Goal: Information Seeking & Learning: Learn about a topic

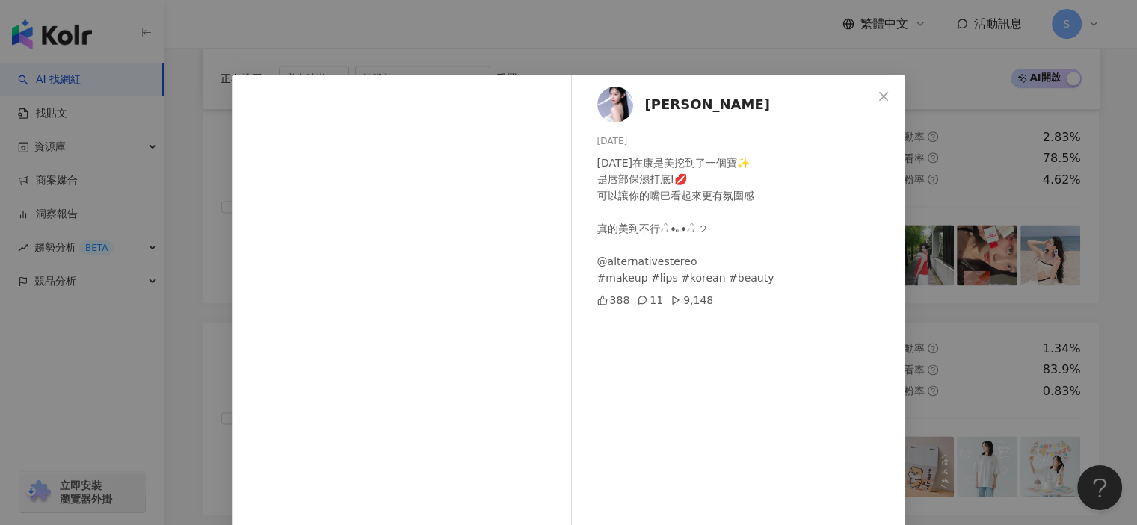
click at [916, 210] on div "Nikki Lee 木子 2025/8/15 昨天在康是美挖到了一個寶✨ 是唇部保濕打底!💋 可以讓你的嘴巴看起來更有氛圍感 真的美到不行៸៸᳐⦁⩊⦁៸៸᳐ …" at bounding box center [568, 262] width 1137 height 525
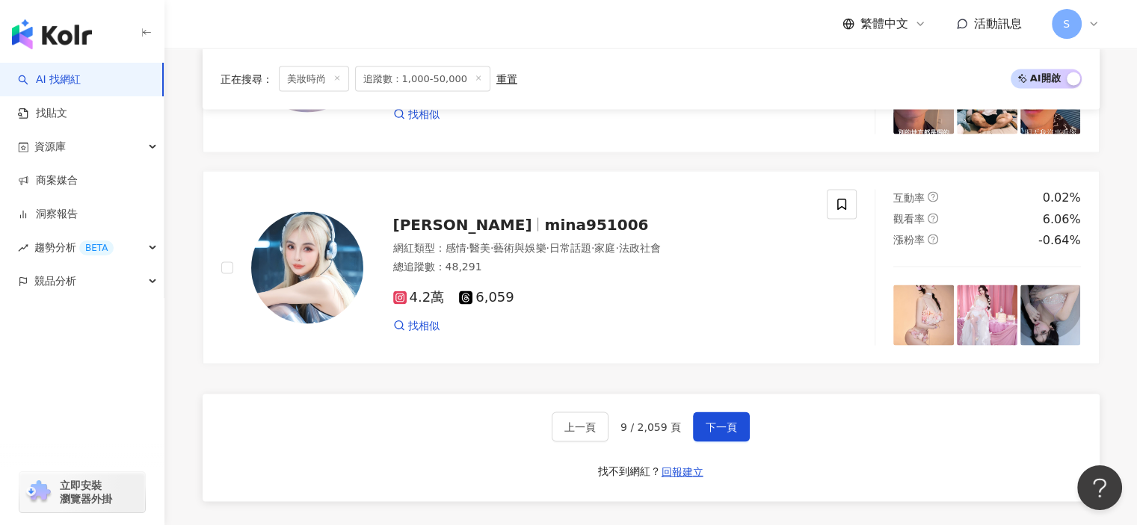
scroll to position [2799, 0]
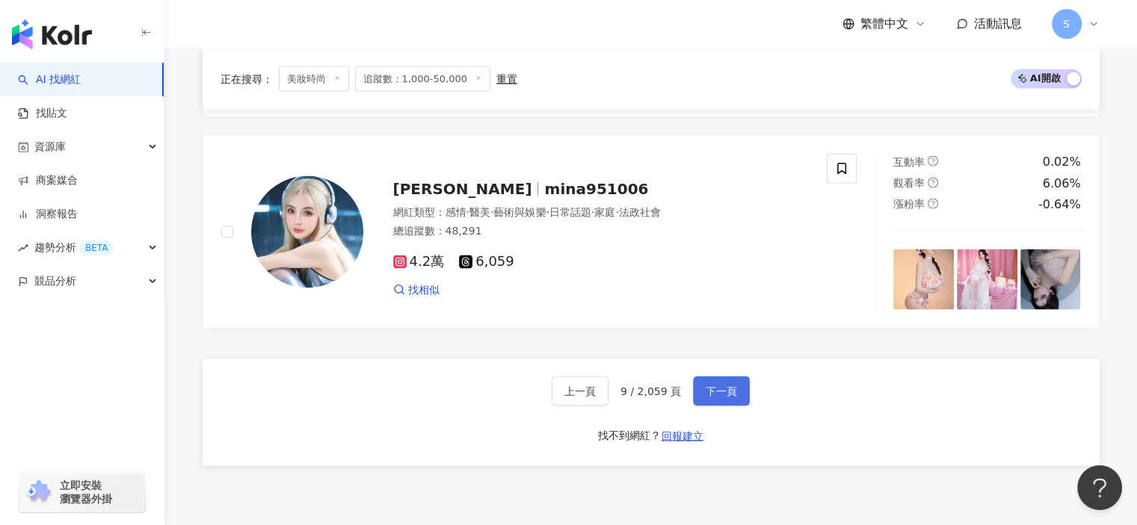
click at [724, 397] on span "下一頁" at bounding box center [721, 391] width 31 height 12
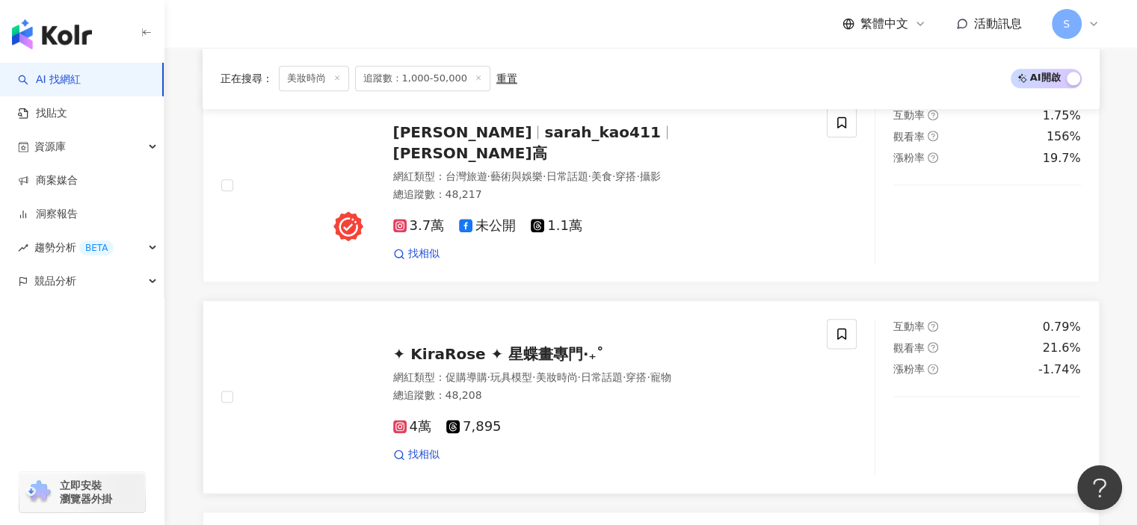
scroll to position [1753, 0]
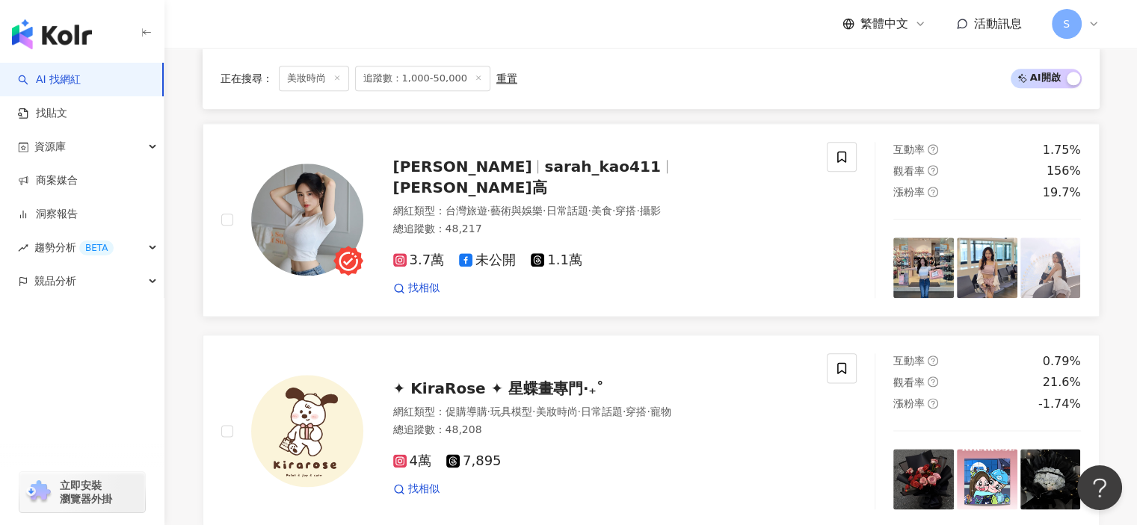
click at [1000, 277] on img at bounding box center [987, 268] width 61 height 61
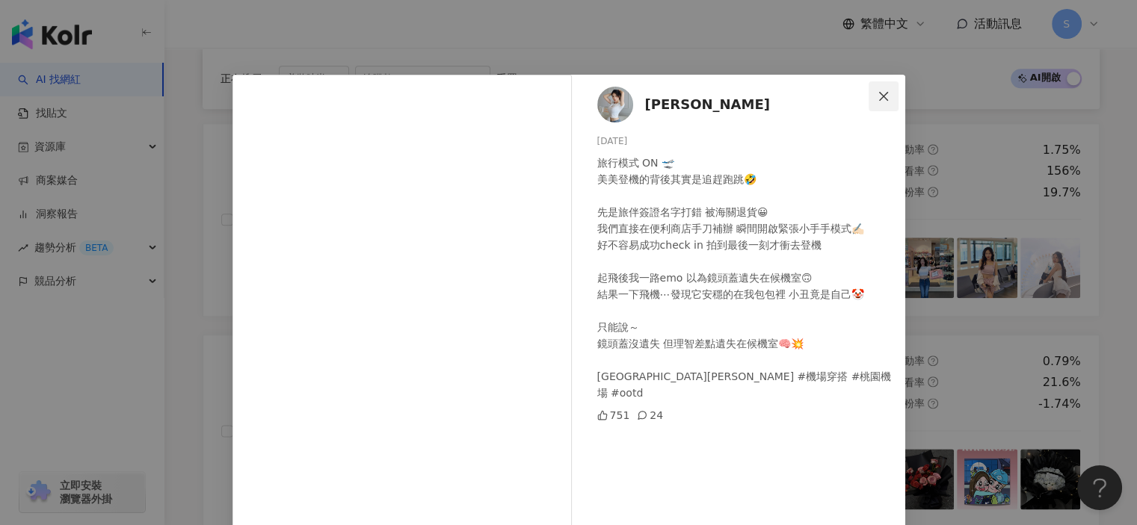
click at [888, 92] on span "Close" at bounding box center [884, 96] width 30 height 12
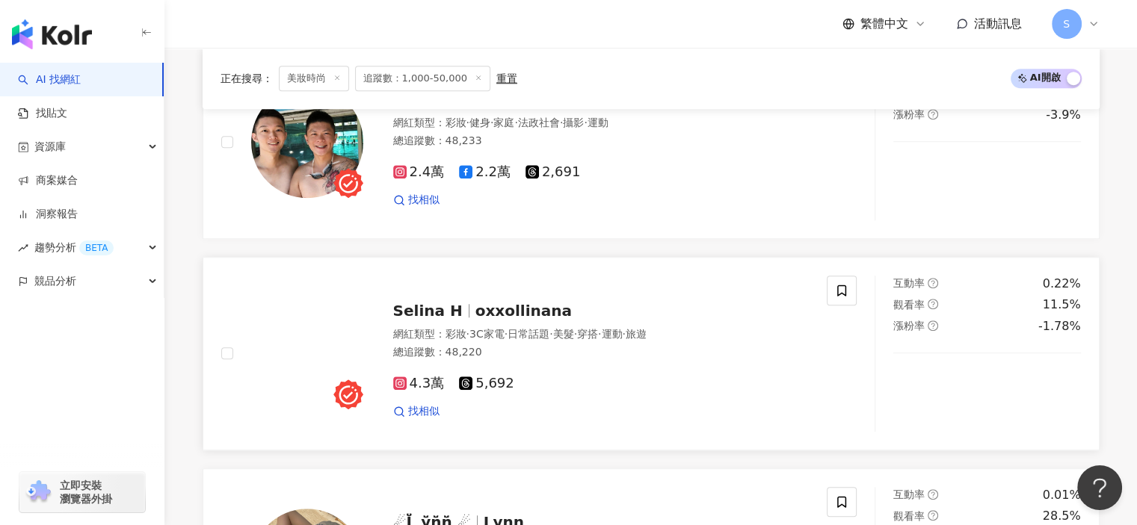
scroll to position [1230, 0]
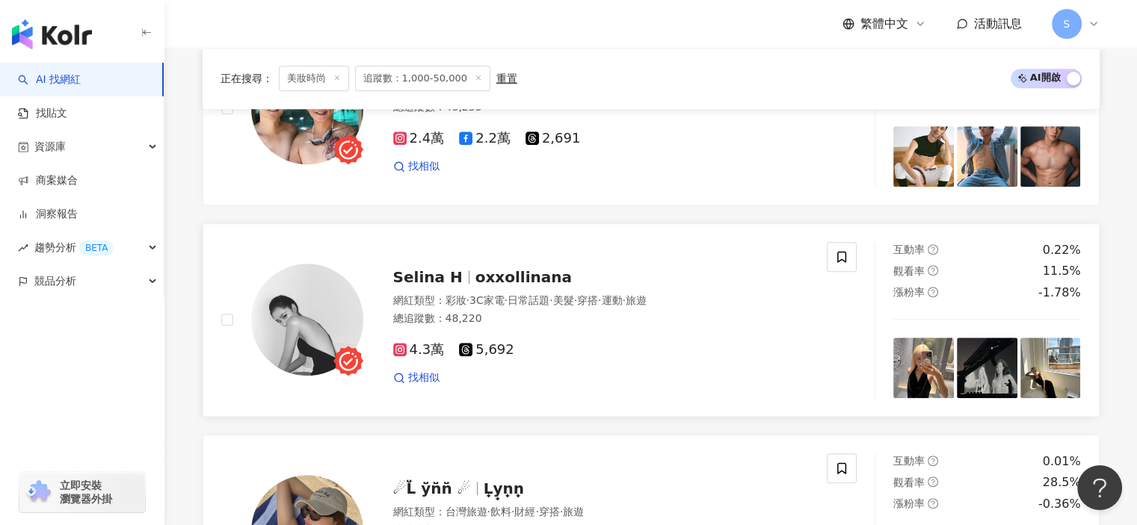
click at [932, 392] on img at bounding box center [923, 368] width 61 height 61
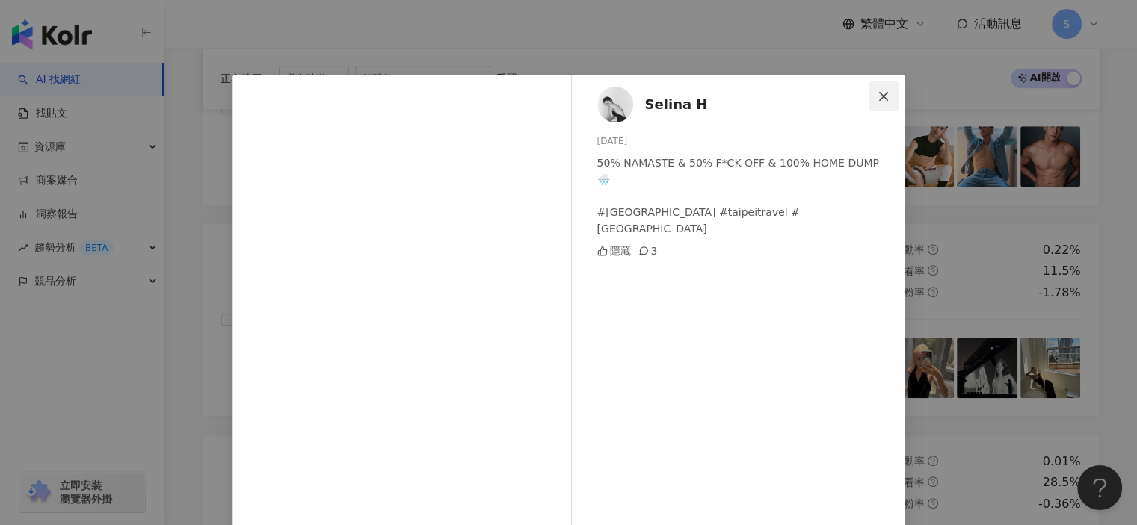
click at [881, 93] on icon "close" at bounding box center [883, 96] width 12 height 12
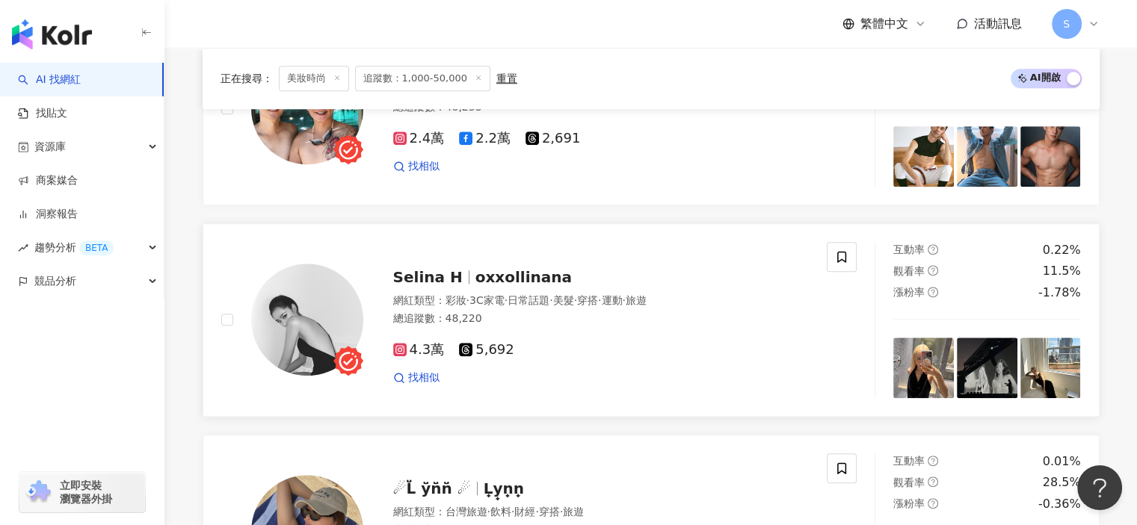
click at [1046, 383] on img at bounding box center [1050, 368] width 61 height 61
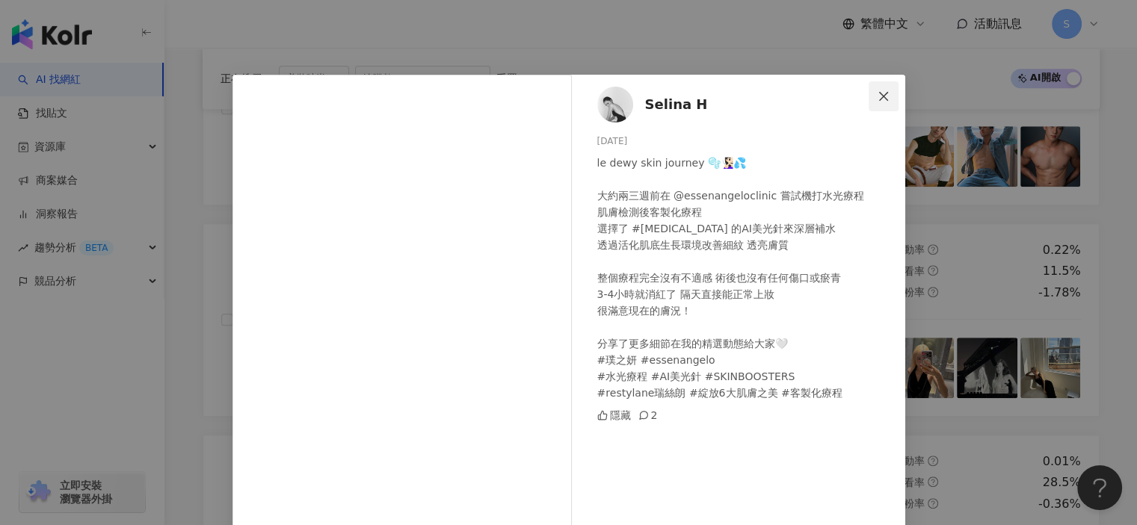
click at [885, 96] on span "Close" at bounding box center [884, 96] width 30 height 12
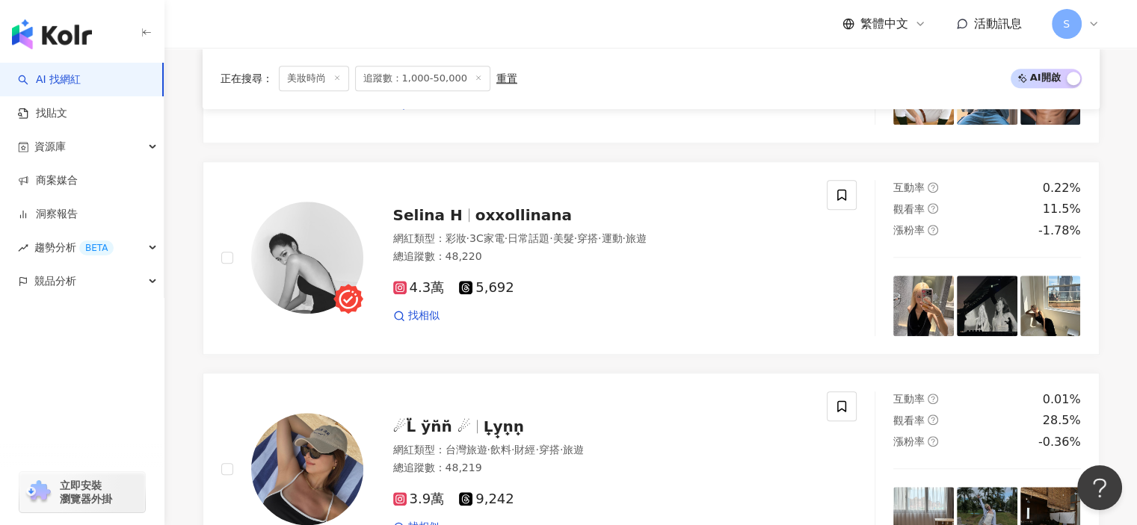
scroll to position [2949, 0]
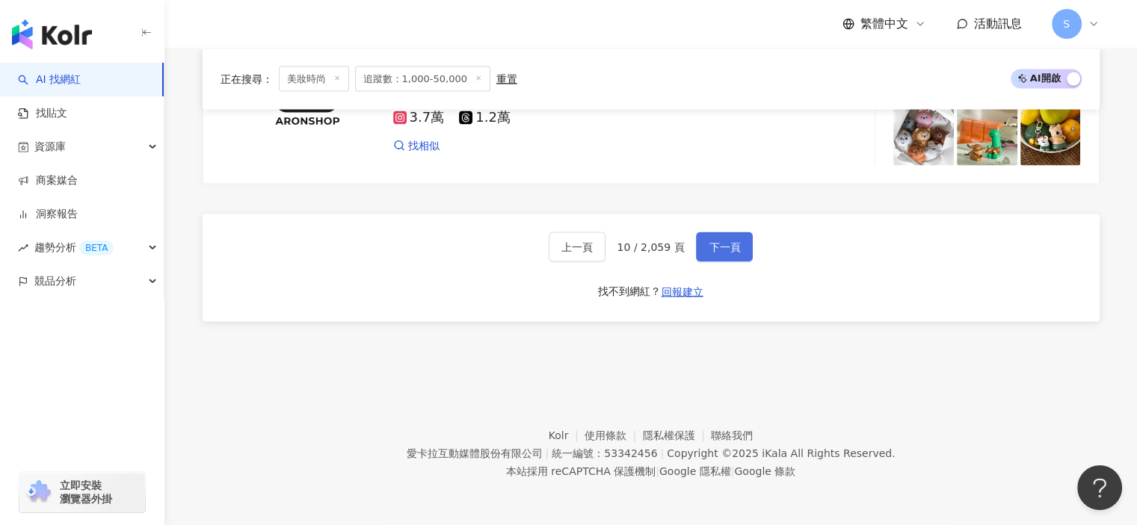
click at [718, 244] on span "下一頁" at bounding box center [724, 247] width 31 height 12
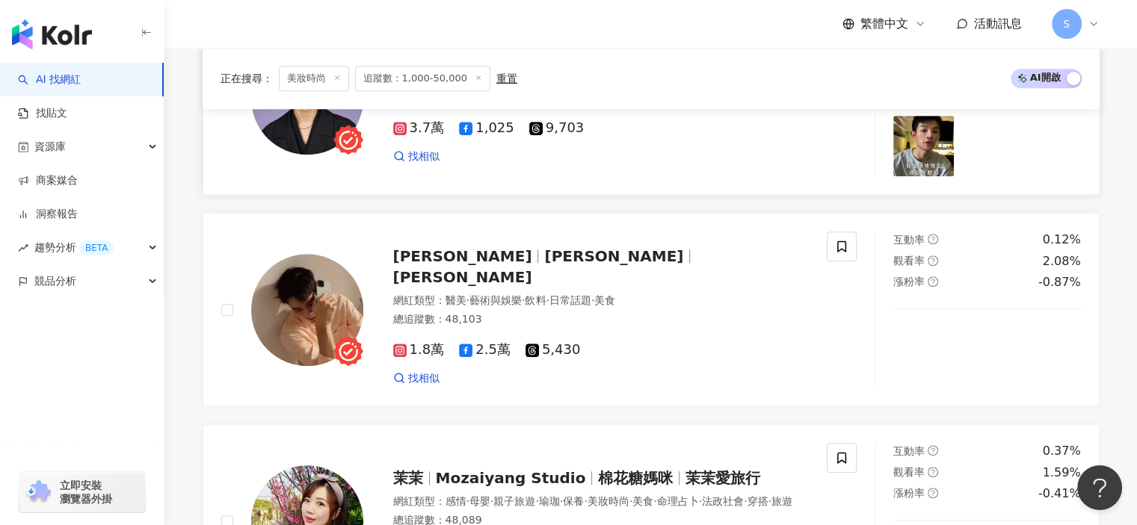
scroll to position [856, 0]
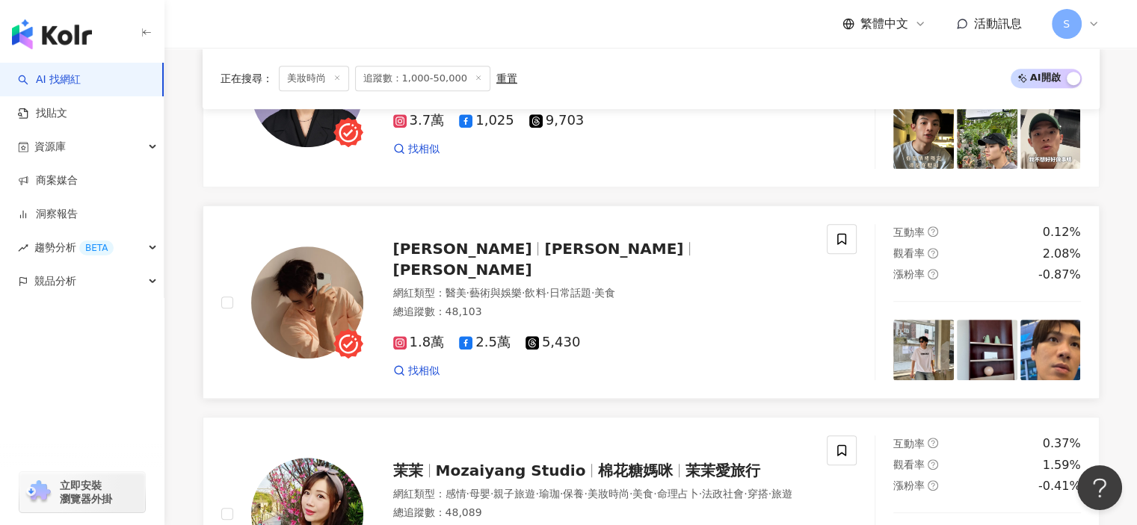
click at [924, 357] on img at bounding box center [923, 350] width 61 height 61
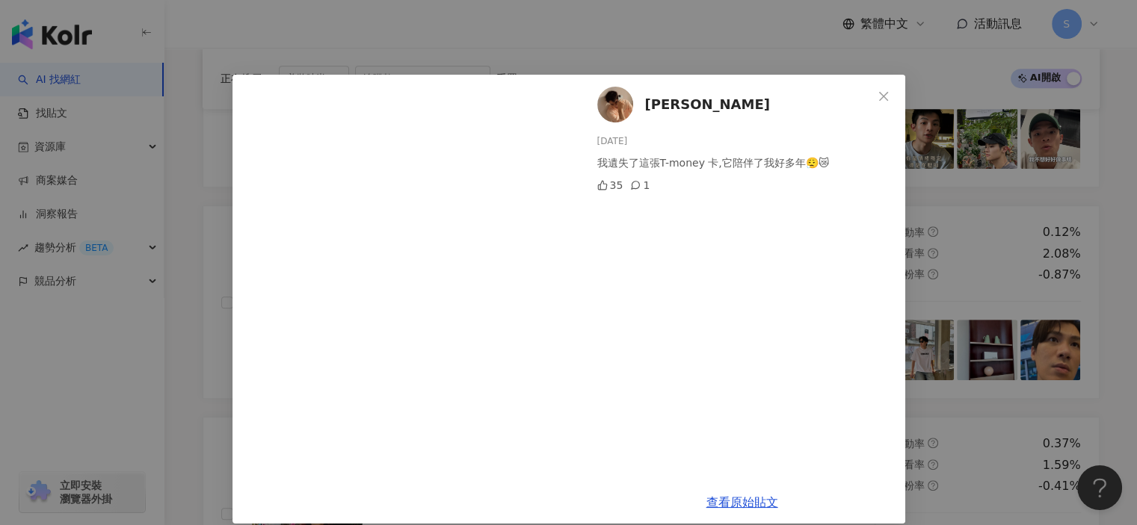
click at [925, 201] on div "宋亞倫 2025/6/26 我遺失了這張T-money 卡,它陪伴了我好多年😮‍💨😿 35 1 查看原始貼文" at bounding box center [568, 262] width 1137 height 525
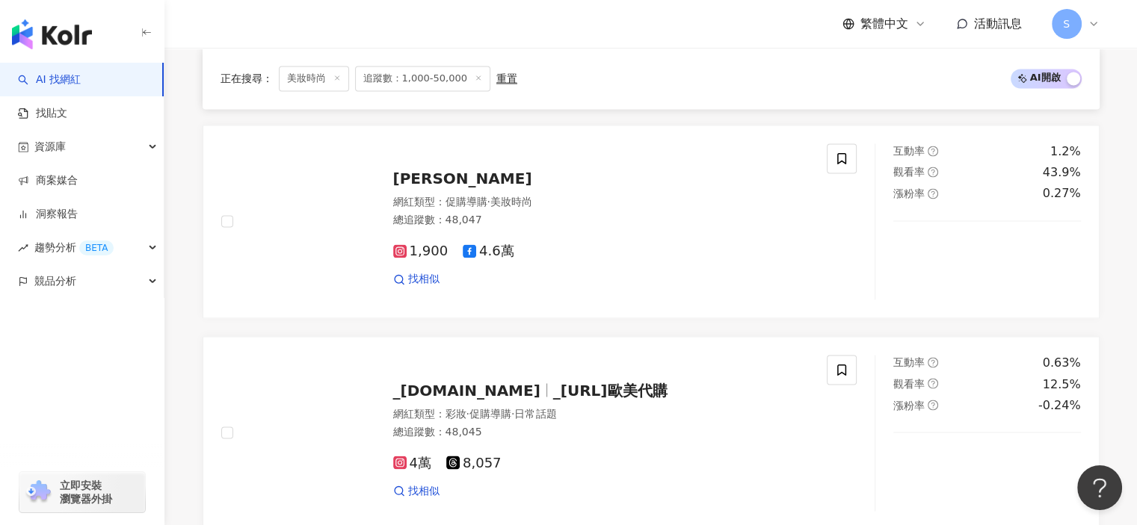
scroll to position [3023, 0]
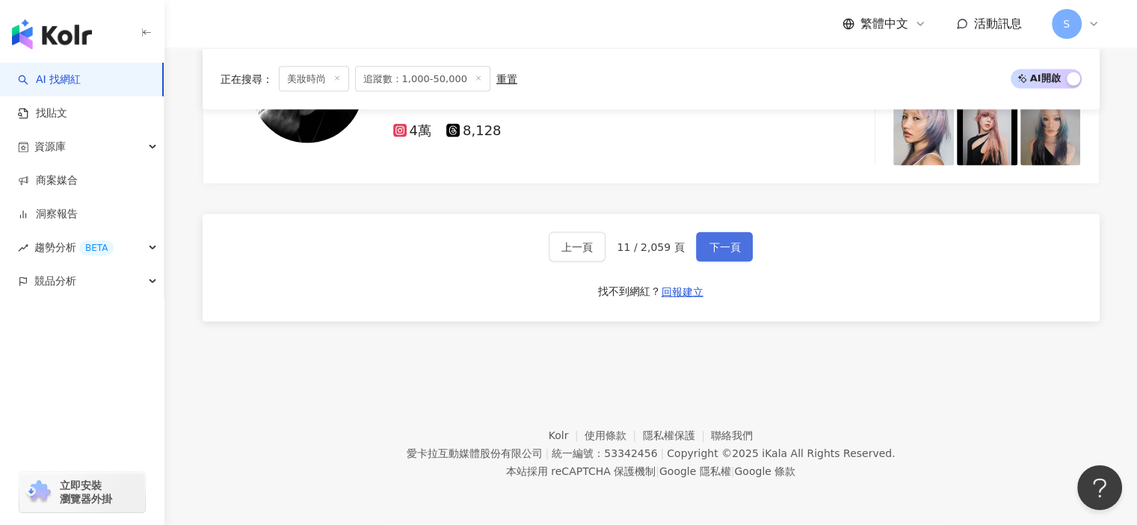
click at [709, 247] on span "下一頁" at bounding box center [724, 247] width 31 height 12
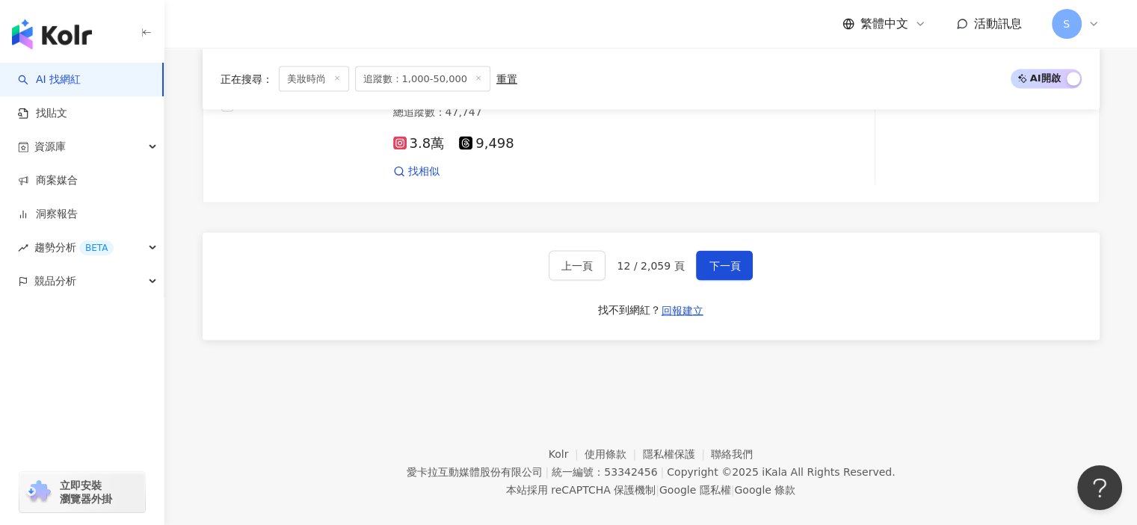
scroll to position [3076, 0]
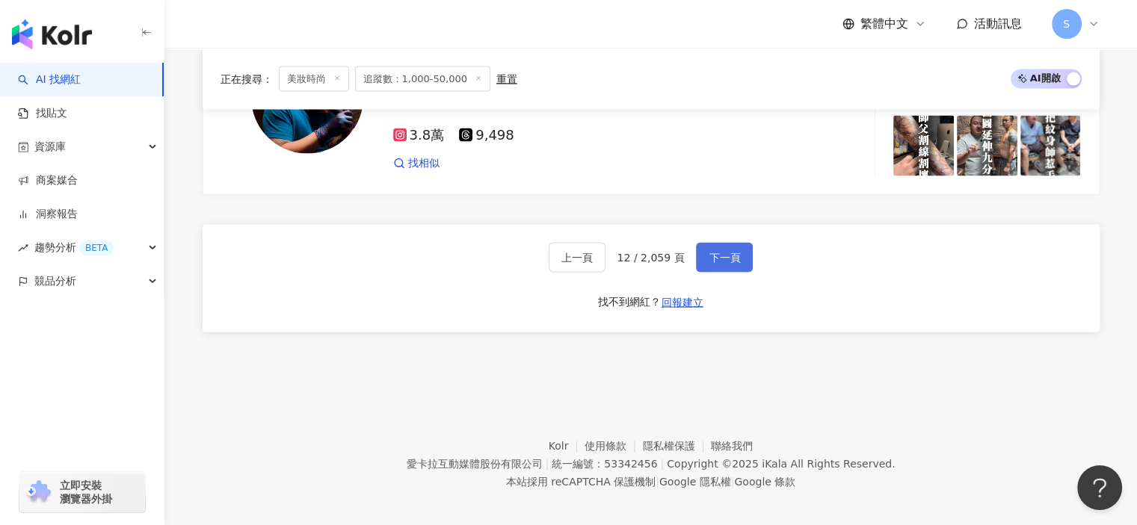
click at [735, 253] on span "下一頁" at bounding box center [724, 258] width 31 height 12
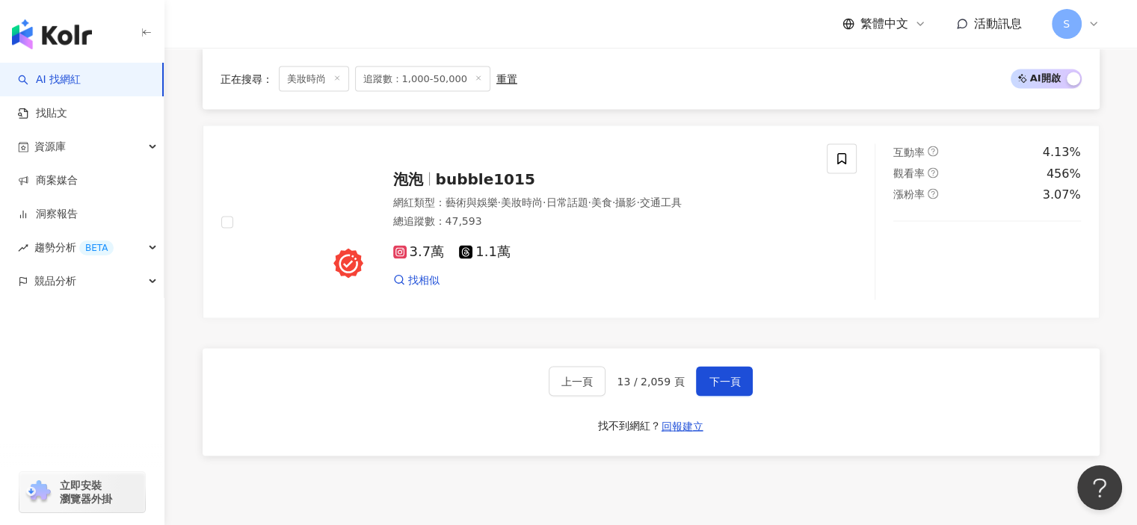
scroll to position [2659, 0]
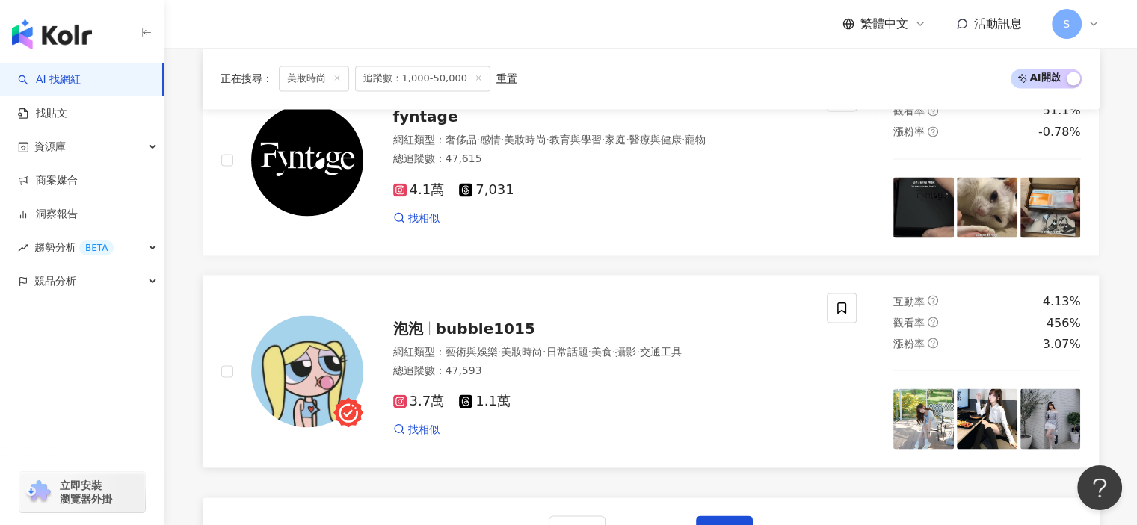
click at [969, 427] on img at bounding box center [987, 419] width 61 height 61
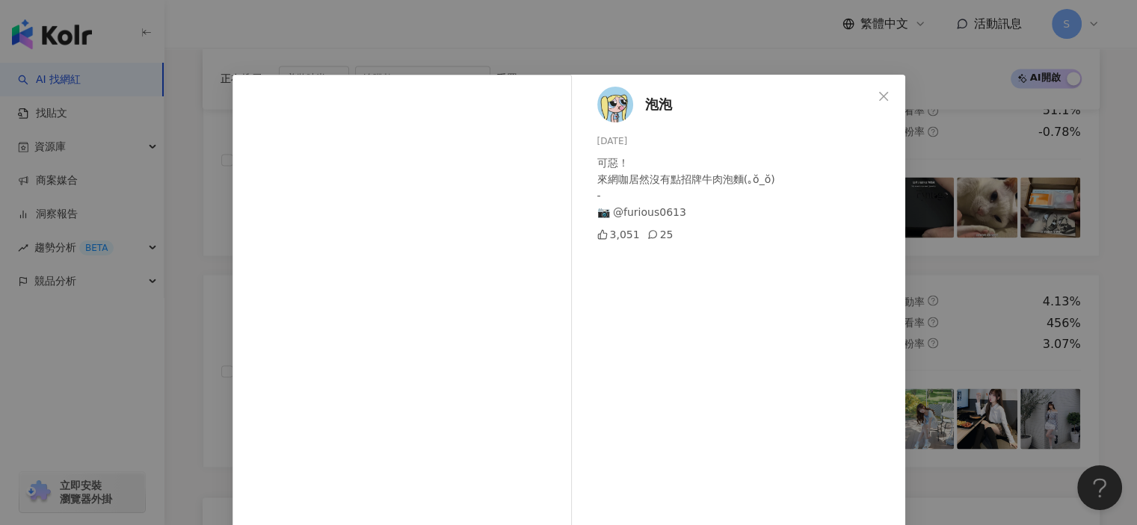
click at [959, 303] on div "泡泡 2025/7/21 可惡！ 來網咖居然沒有點招牌牛肉泡麵(｡ŏ_ŏ) - 📷 @furious0613 3,051 25 查看原始貼文" at bounding box center [568, 262] width 1137 height 525
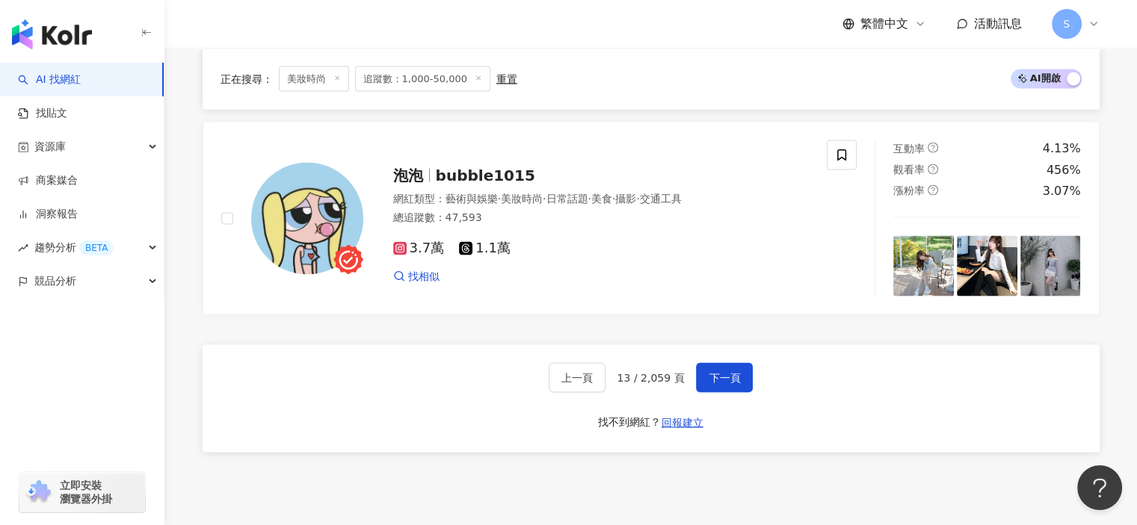
scroll to position [2958, 0]
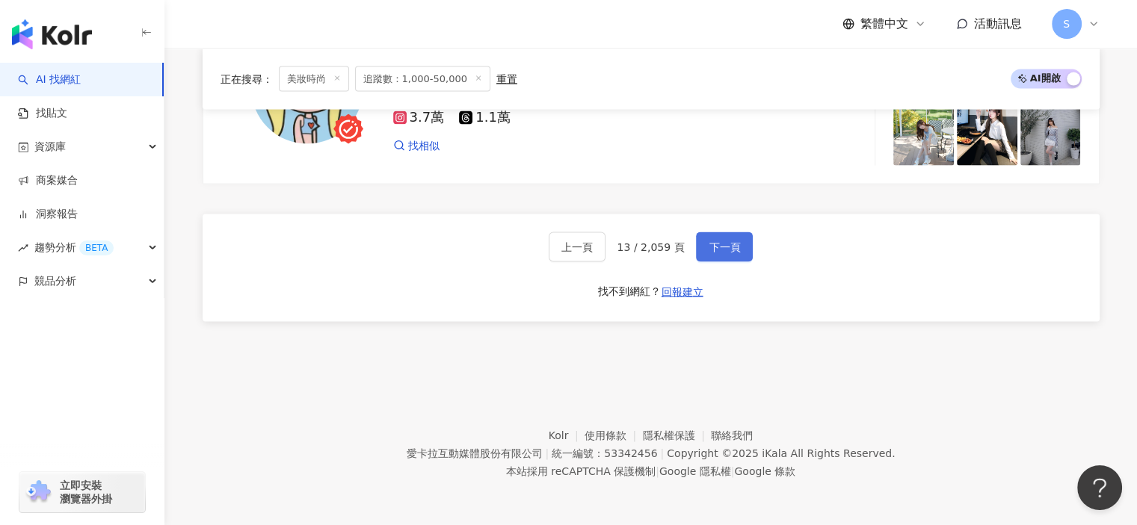
click at [717, 232] on button "下一頁" at bounding box center [724, 247] width 57 height 30
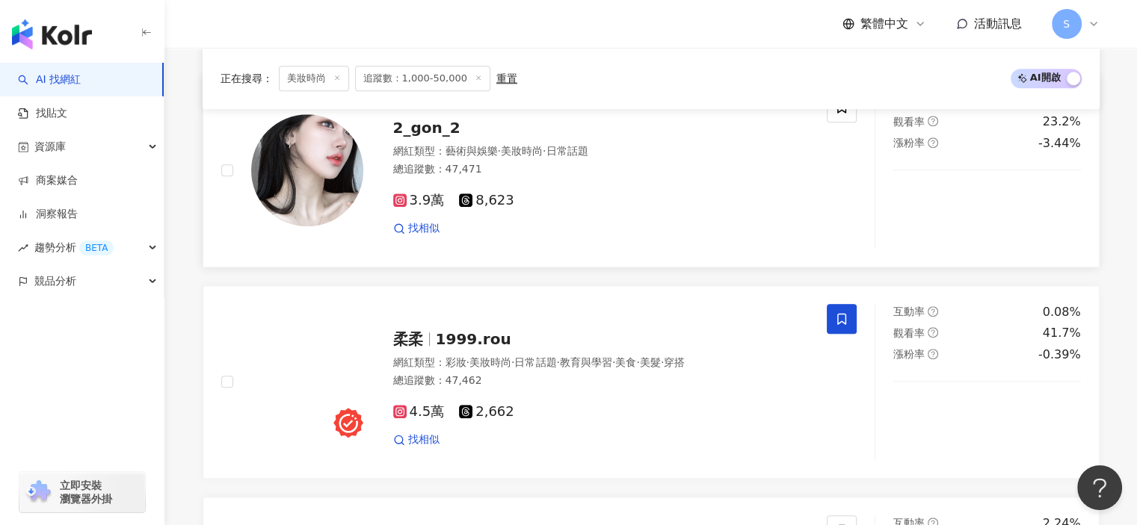
scroll to position [1230, 0]
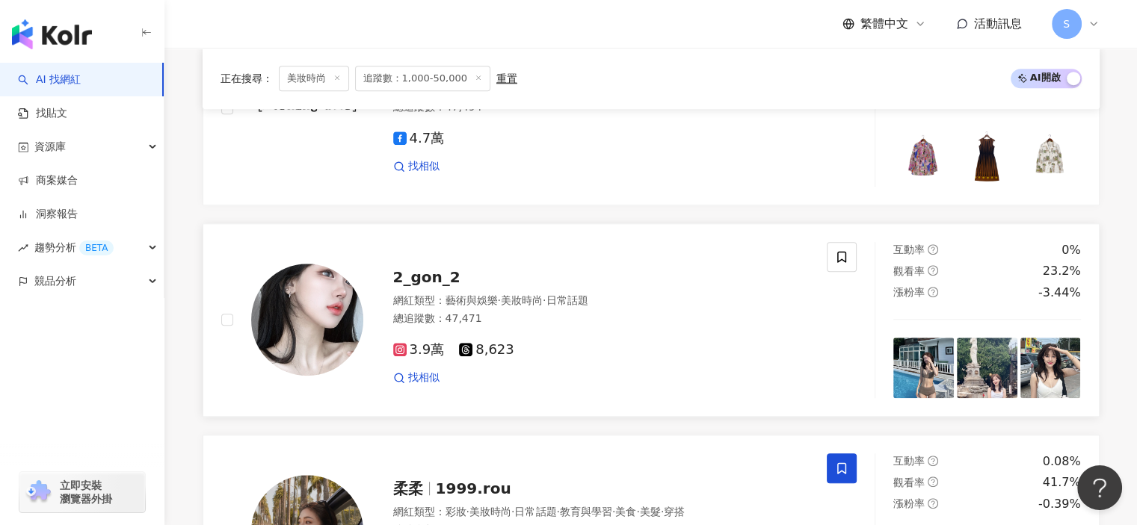
click at [1061, 377] on img at bounding box center [1050, 368] width 61 height 61
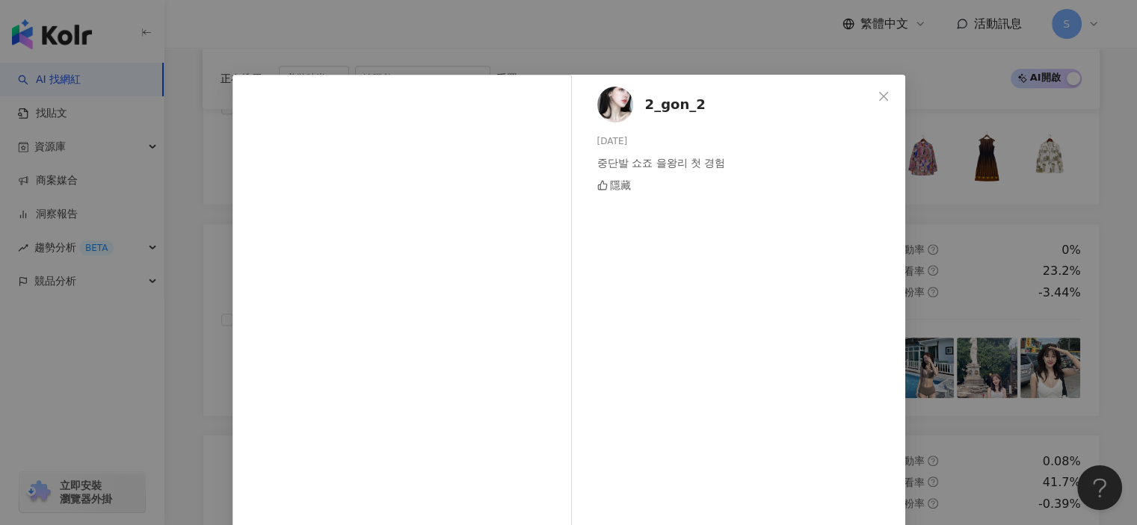
click at [941, 257] on div "2_gon_2 2025/7/7 중단발 쇼죠 을왕리 첫 경험 隱藏 查看原始貼文" at bounding box center [568, 262] width 1137 height 525
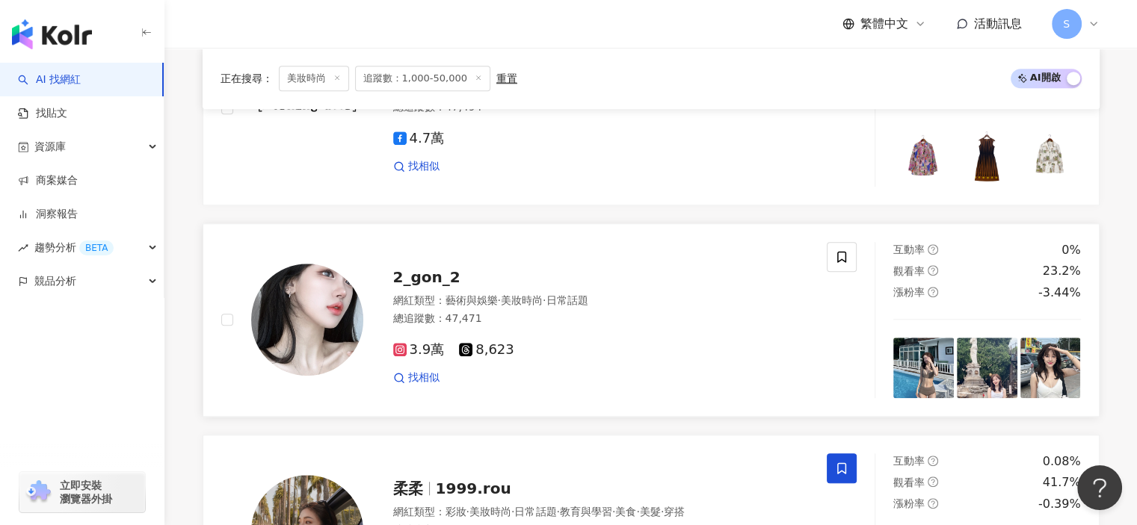
click at [932, 369] on img at bounding box center [923, 368] width 61 height 61
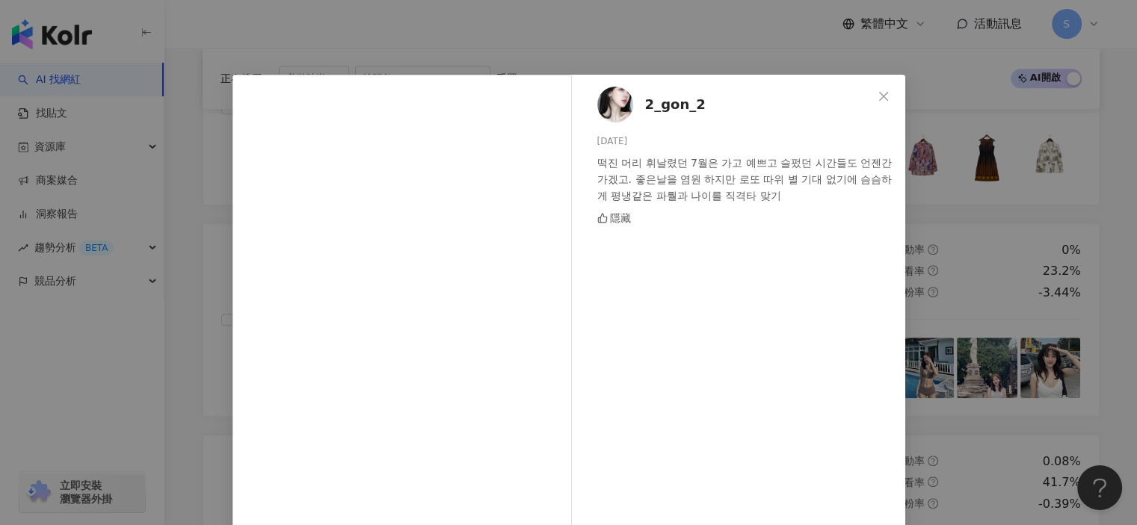
click at [973, 226] on div "2_gon_2 2025/7/28 떡진 머리 휘날렸던 7월은 가고 예쁘고 슬펐던 시간들도 언젠간 가겠고. 좋은날을 염원 하지만 로또 따위 별 기…" at bounding box center [568, 262] width 1137 height 525
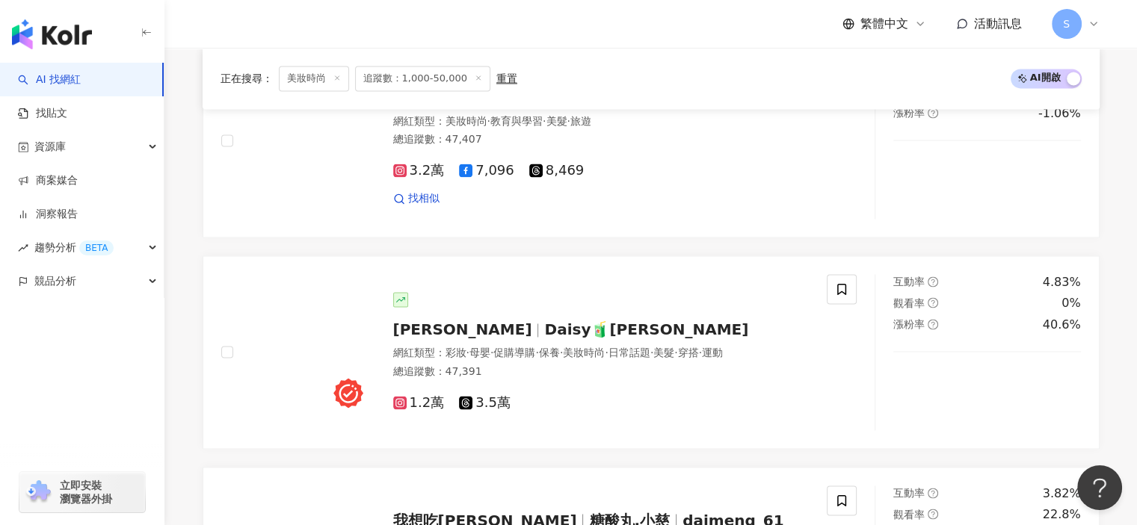
scroll to position [2949, 0]
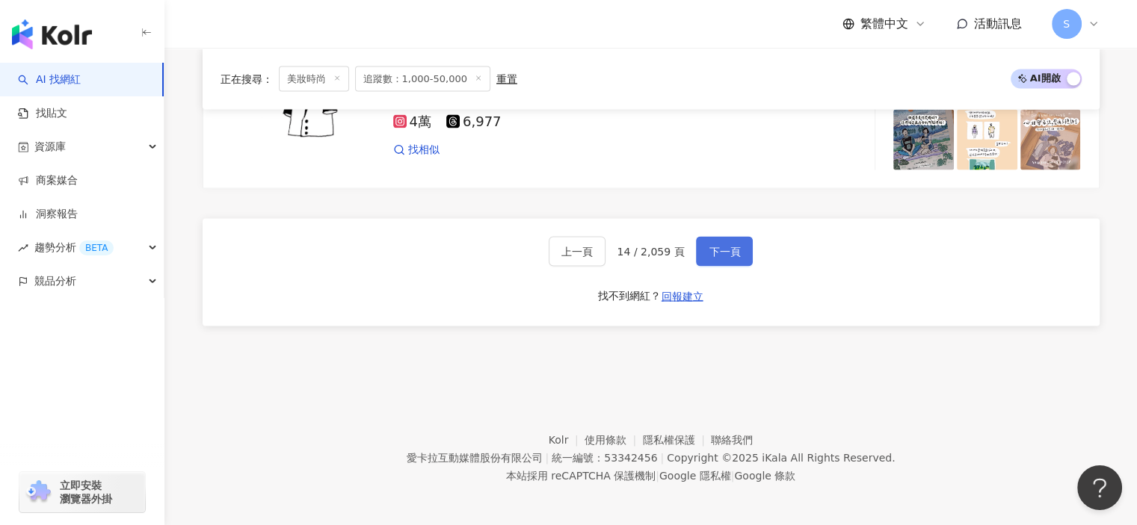
click at [746, 248] on button "下一頁" at bounding box center [724, 252] width 57 height 30
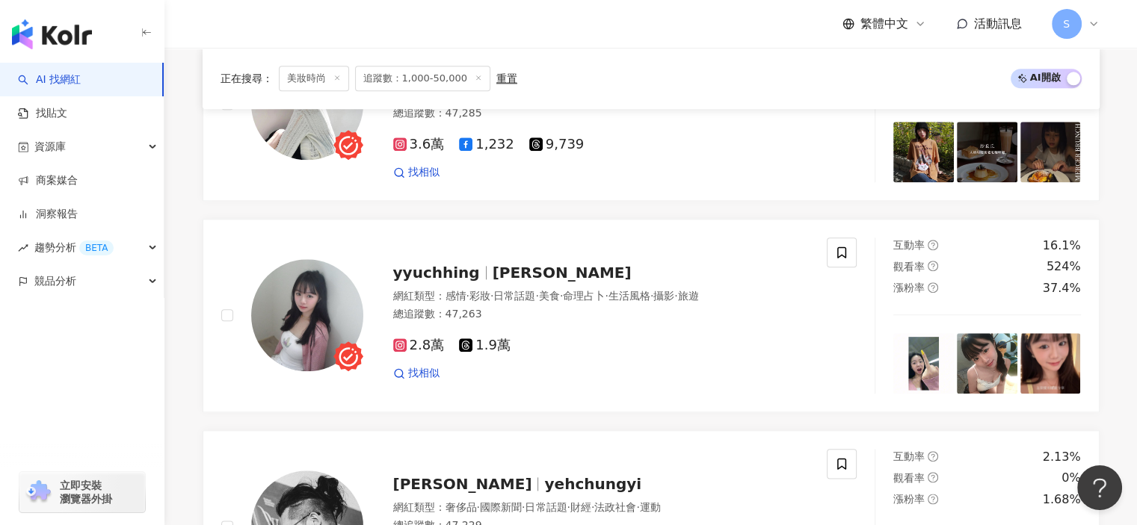
scroll to position [1656, 0]
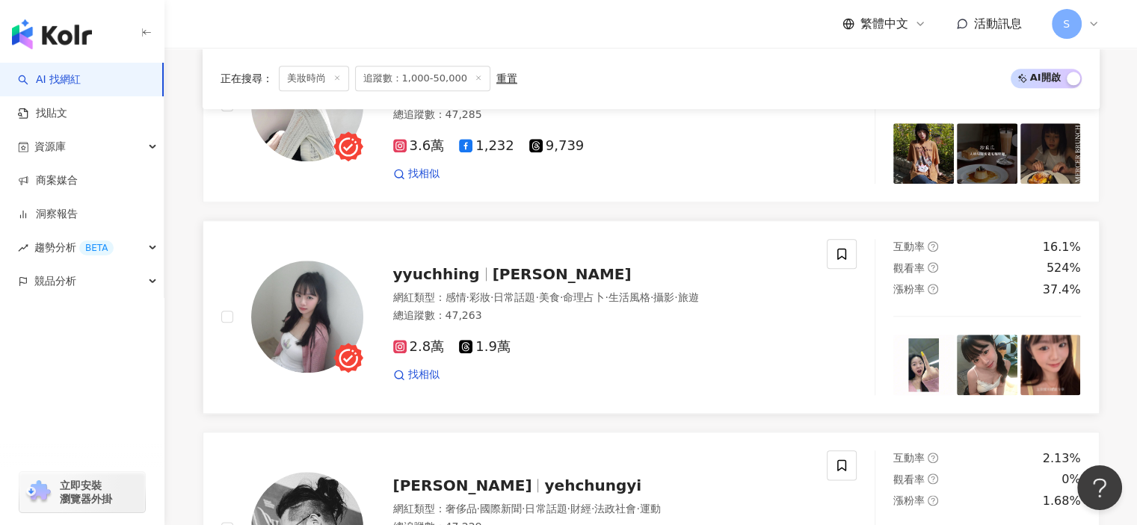
click at [1037, 370] on img at bounding box center [1050, 365] width 61 height 61
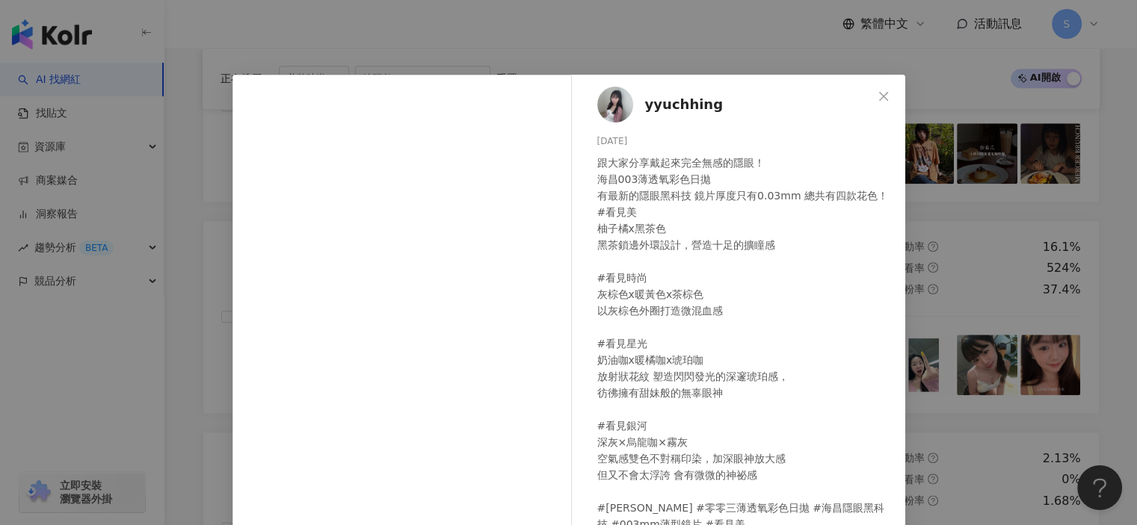
click at [934, 253] on div "yyuchhing 2025/8/20 跟大家分享戴起來完全無感的隱眼！ 海昌003薄透氧彩色日拋 有最新的隱眼黑科技 鏡片厚度只有0.03mm 總共有四款花…" at bounding box center [568, 262] width 1137 height 525
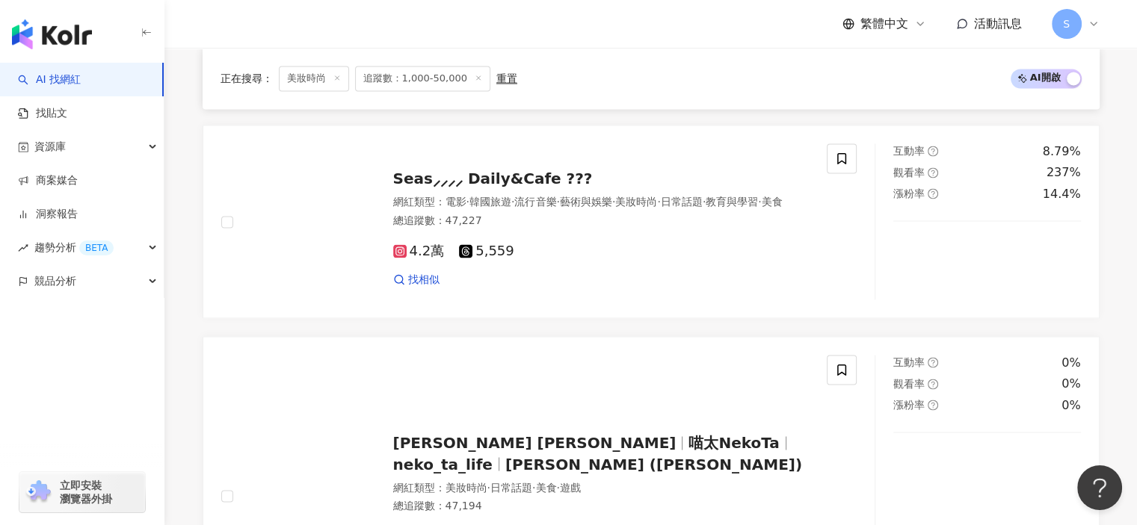
scroll to position [3076, 0]
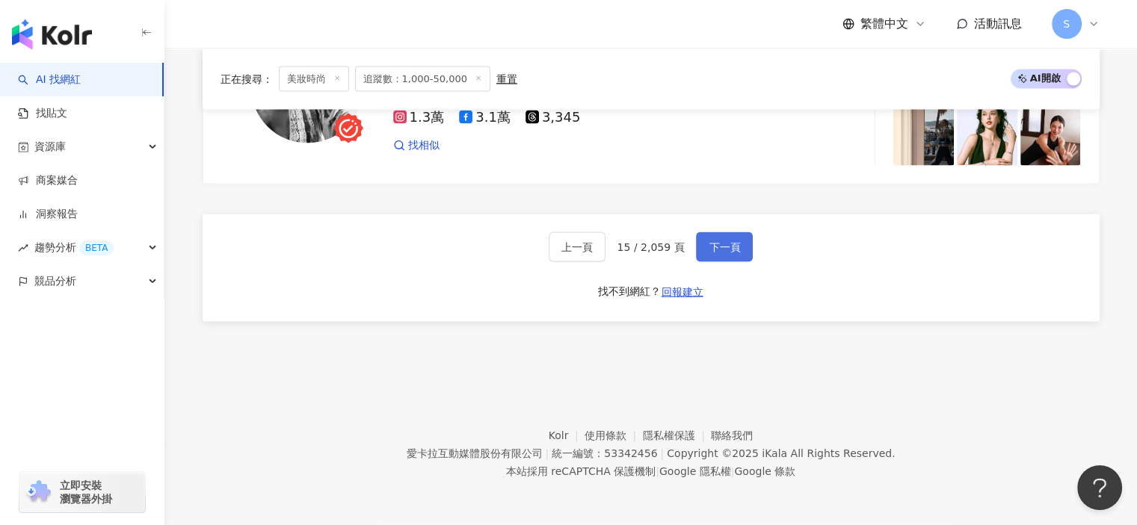
click at [729, 252] on span "下一頁" at bounding box center [724, 247] width 31 height 12
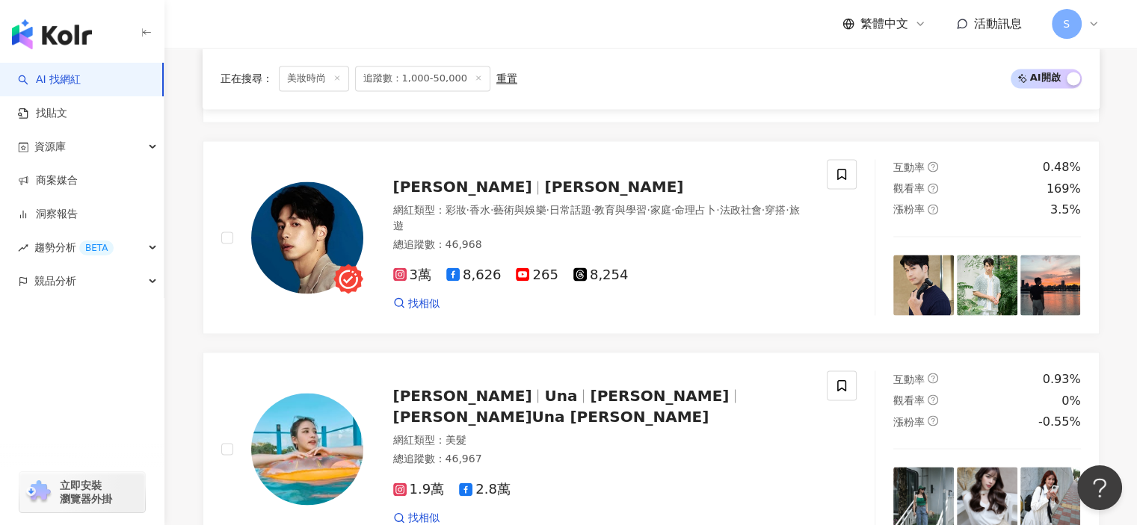
scroll to position [2992, 0]
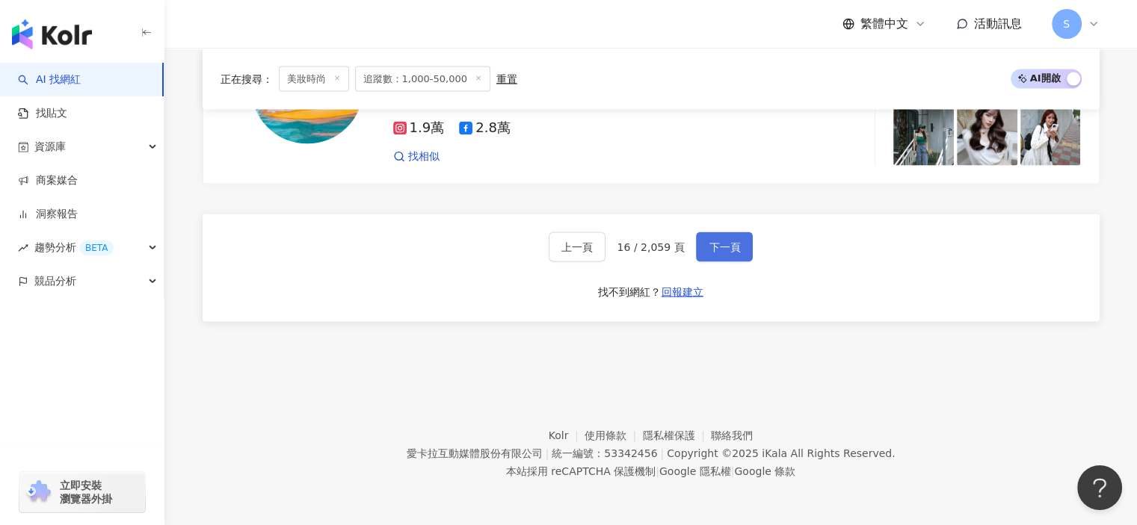
click at [725, 257] on button "下一頁" at bounding box center [724, 247] width 57 height 30
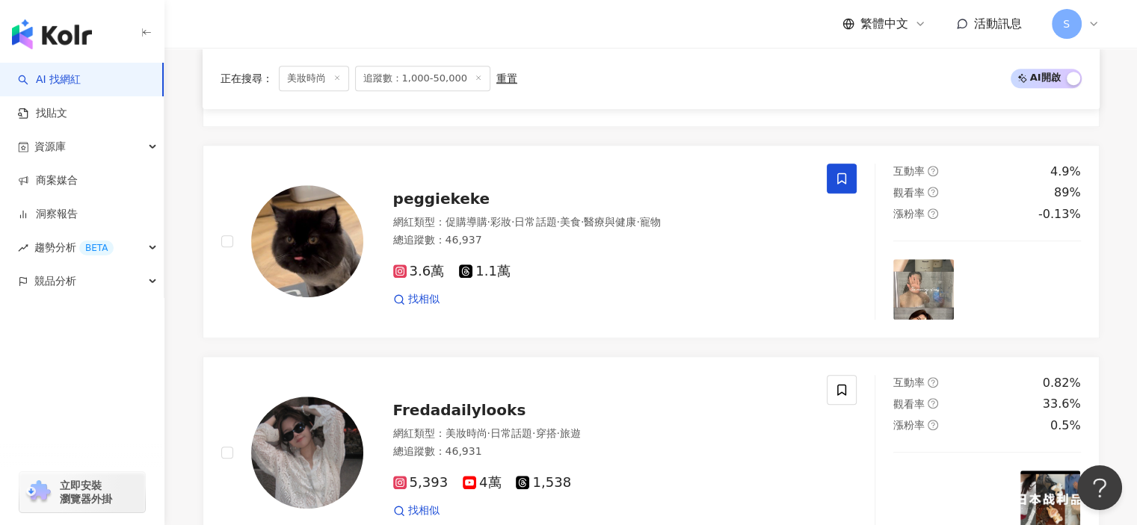
scroll to position [2724, 0]
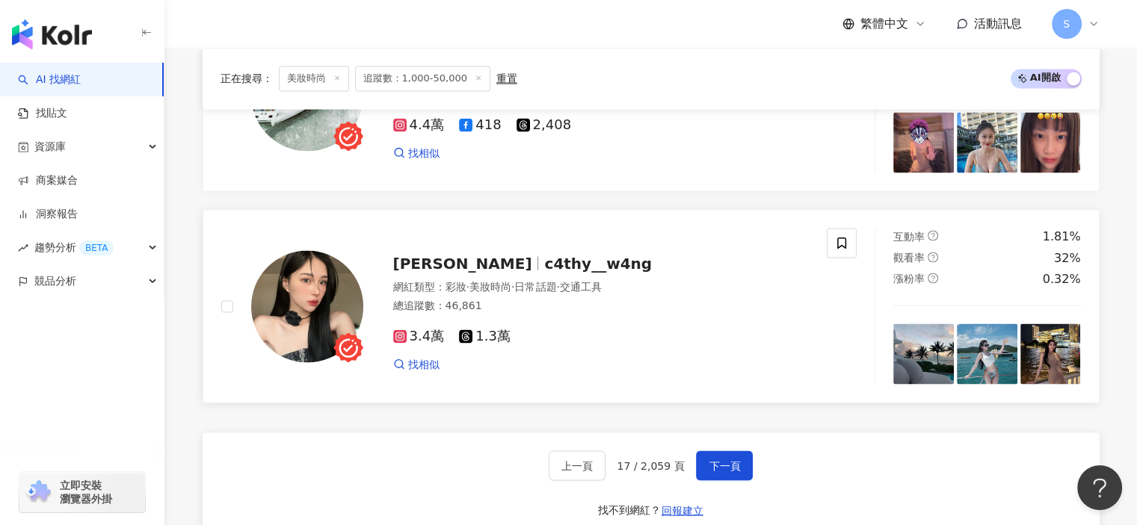
click at [335, 289] on img at bounding box center [307, 306] width 112 height 112
click at [544, 272] on span "c4thy__w4ng" at bounding box center [598, 263] width 108 height 18
click at [727, 468] on span "下一頁" at bounding box center [724, 466] width 31 height 12
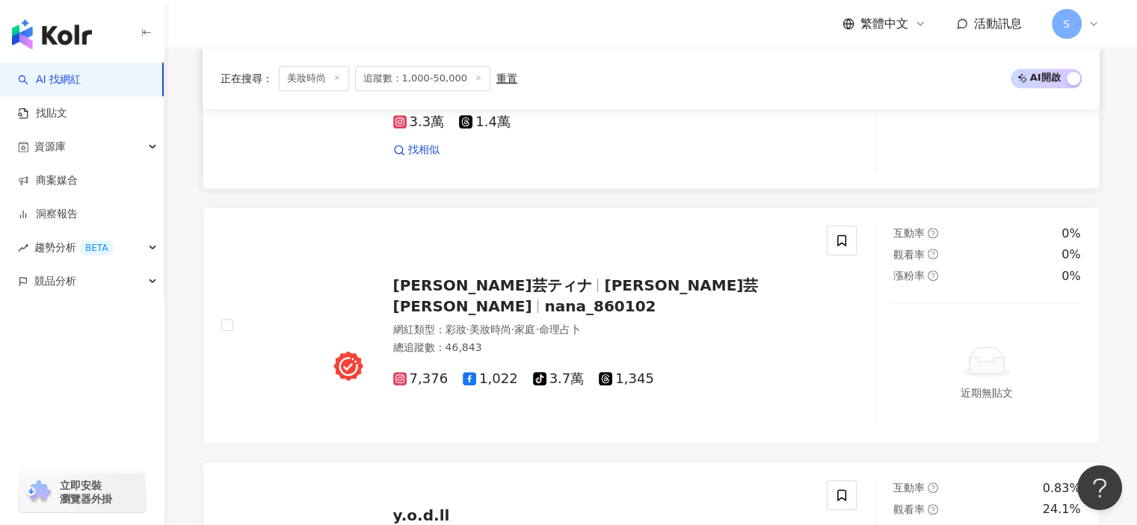
scroll to position [824, 0]
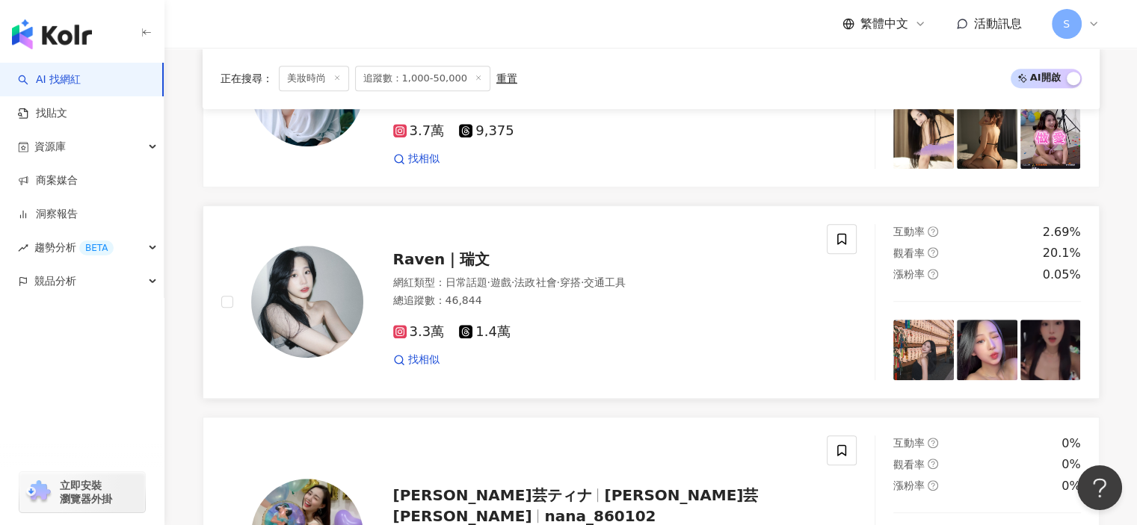
click at [338, 278] on img at bounding box center [307, 302] width 112 height 112
click at [945, 366] on img at bounding box center [923, 350] width 61 height 61
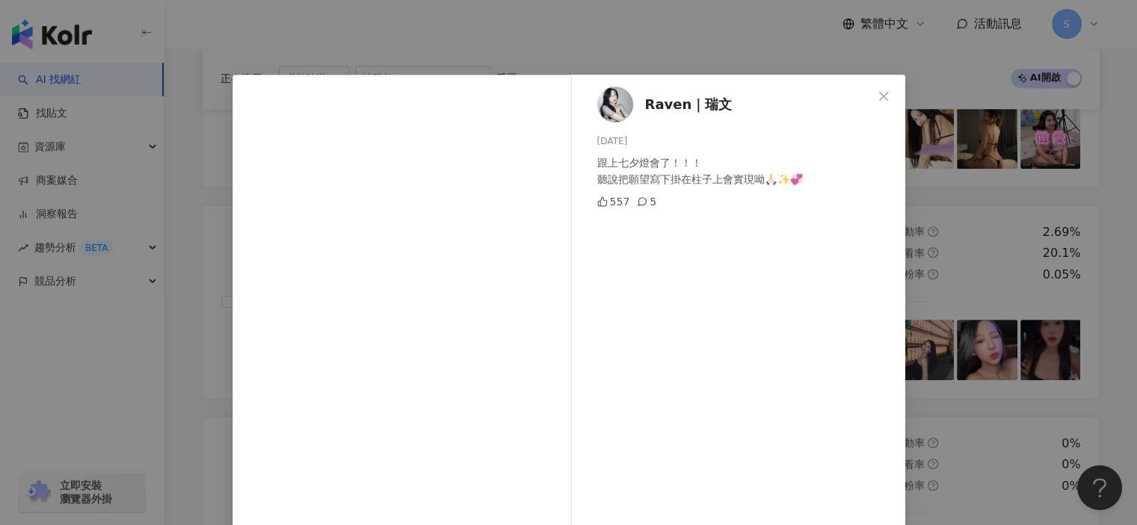
click at [936, 270] on div "Raven｜瑞文 2025/8/17 跟上七夕燈會了！！！ 聽說把願望寫下掛在柱子上會實現呦🙏🏻✨💞 557 5 查看原始貼文" at bounding box center [568, 262] width 1137 height 525
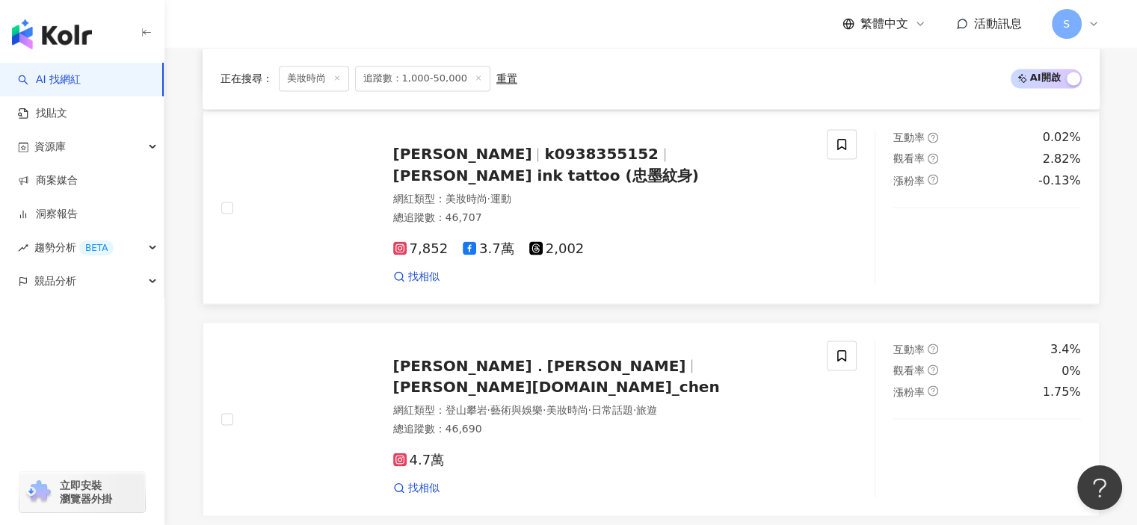
scroll to position [2842, 0]
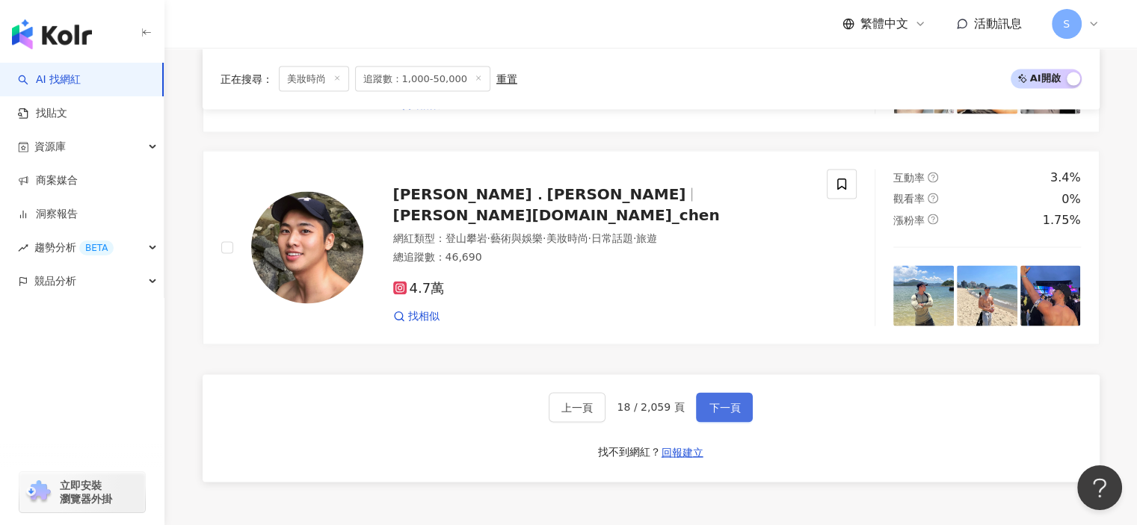
click at [738, 398] on button "下一頁" at bounding box center [724, 408] width 57 height 30
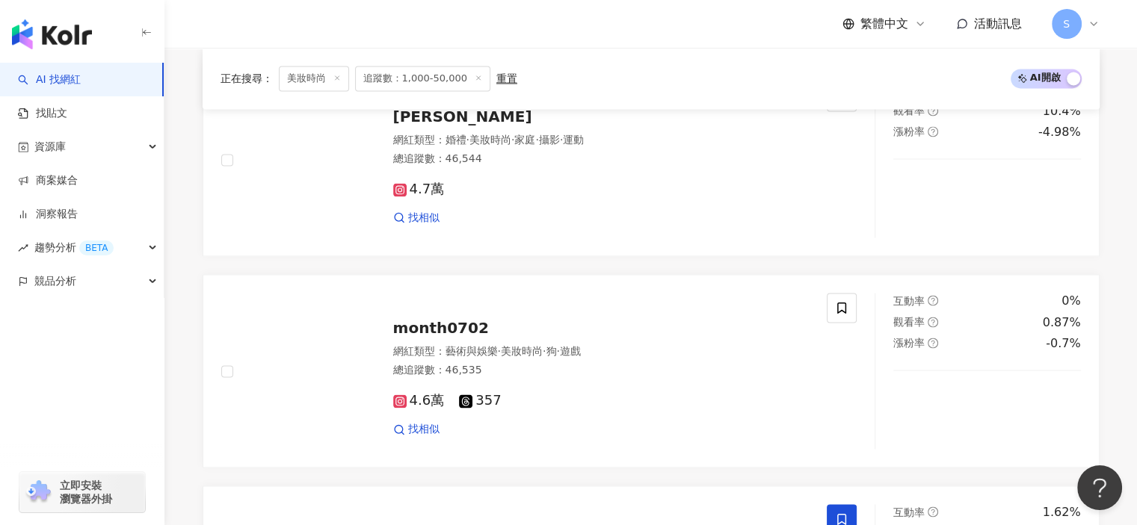
scroll to position [2992, 0]
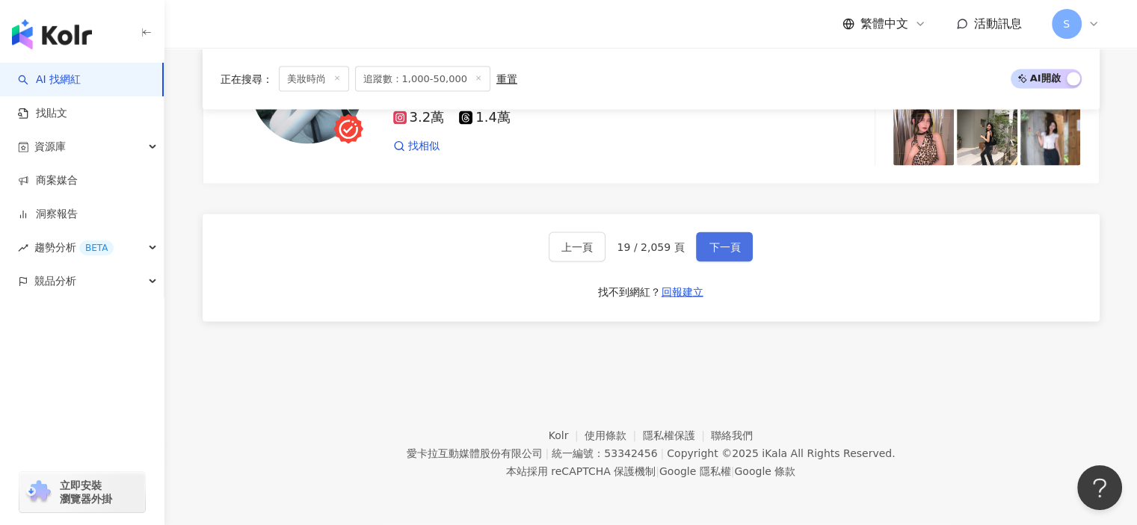
click at [724, 244] on span "下一頁" at bounding box center [724, 247] width 31 height 12
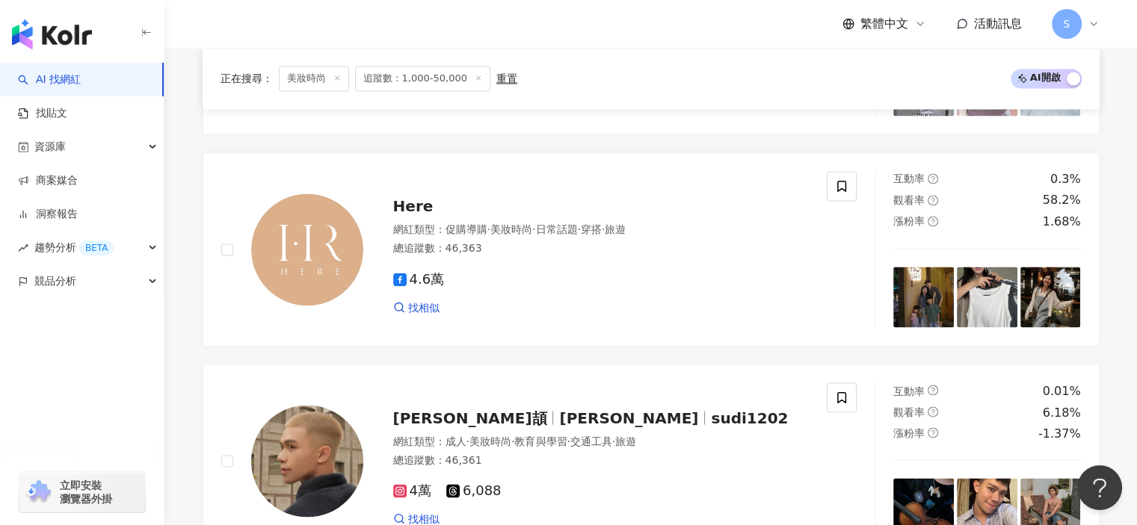
scroll to position [2854, 0]
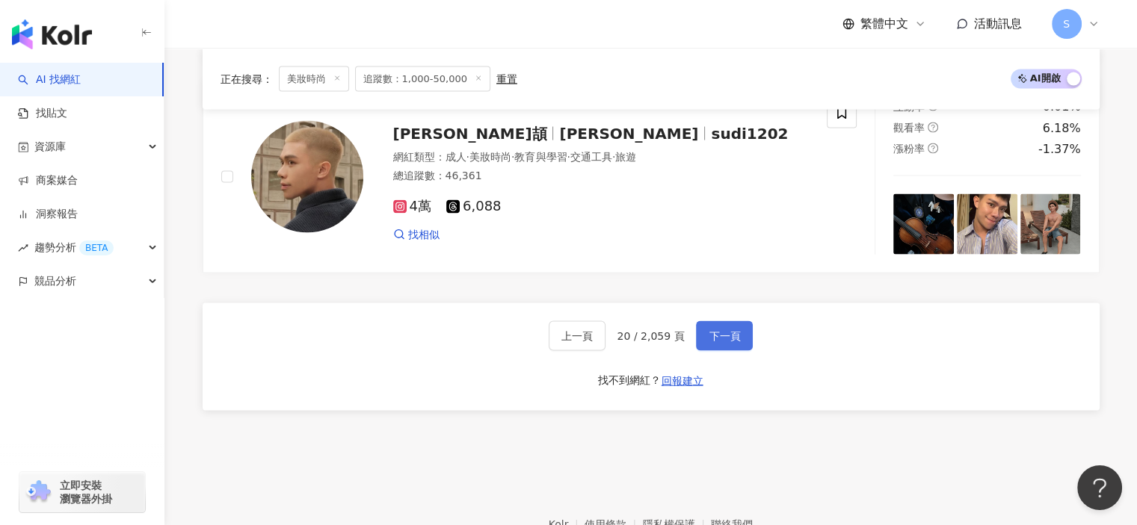
click at [735, 350] on button "下一頁" at bounding box center [724, 336] width 57 height 30
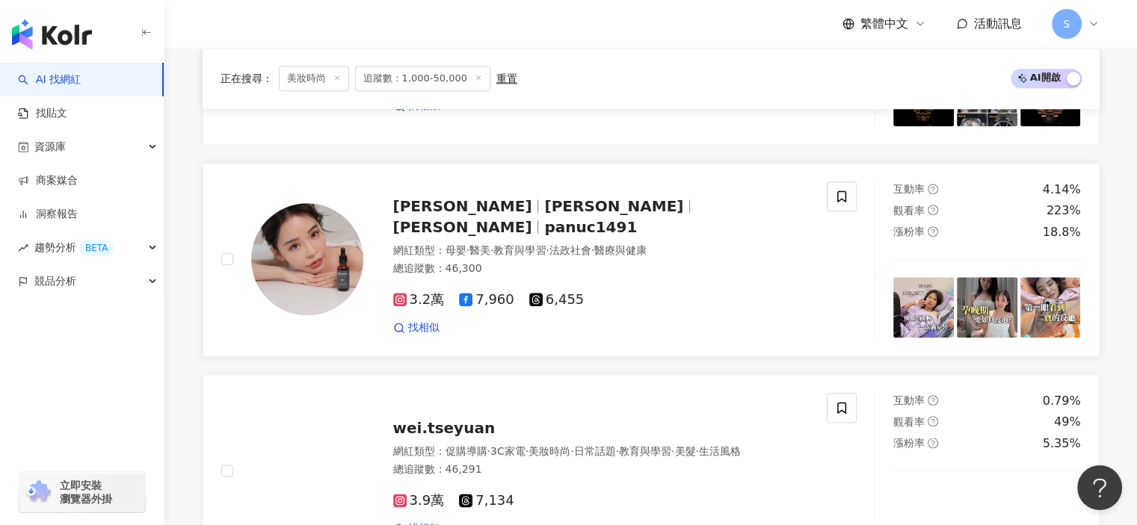
scroll to position [1717, 0]
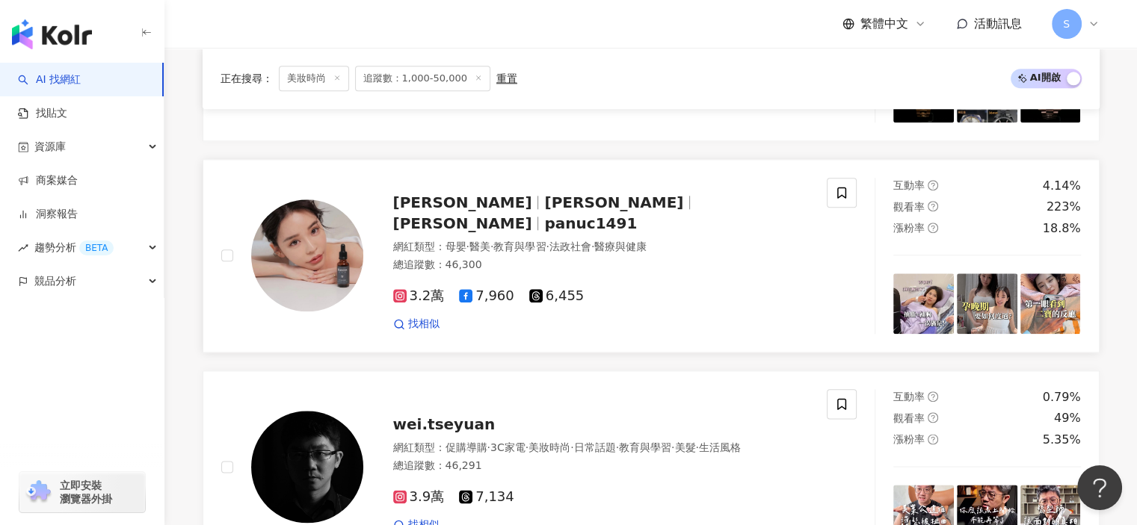
click at [957, 319] on img at bounding box center [987, 304] width 61 height 61
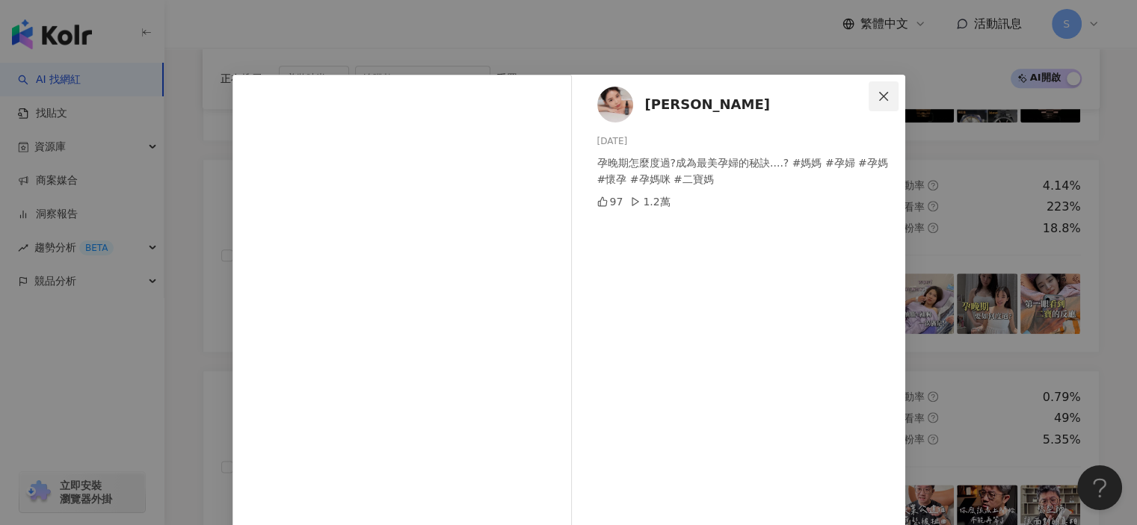
click at [880, 96] on icon "close" at bounding box center [883, 96] width 12 height 12
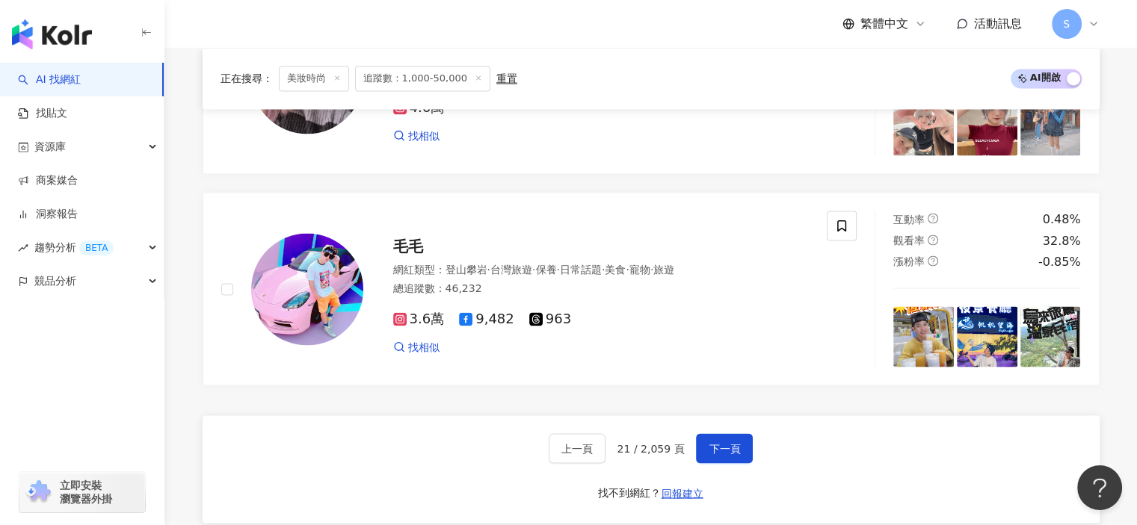
scroll to position [2746, 0]
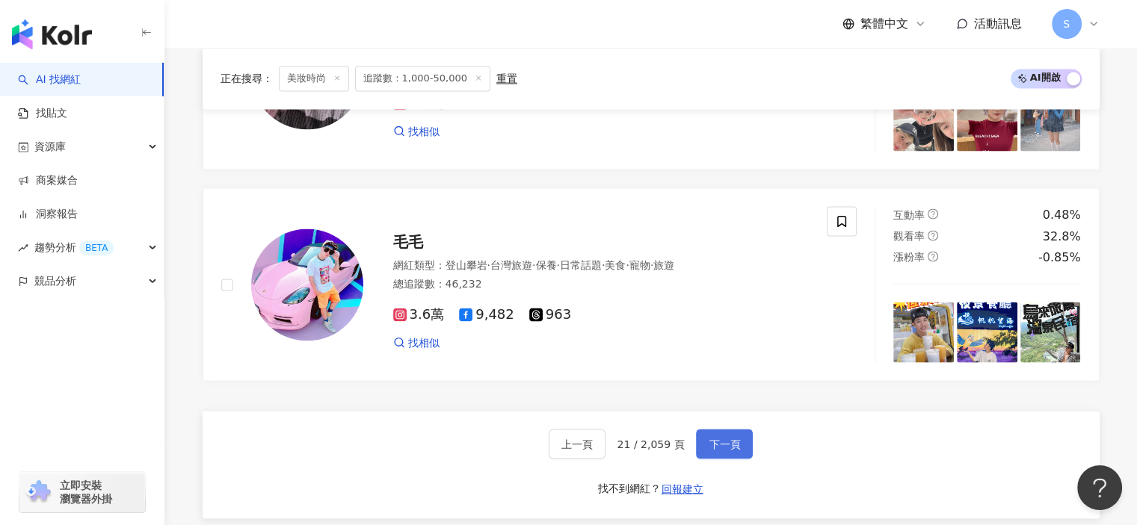
click at [732, 442] on span "下一頁" at bounding box center [724, 444] width 31 height 12
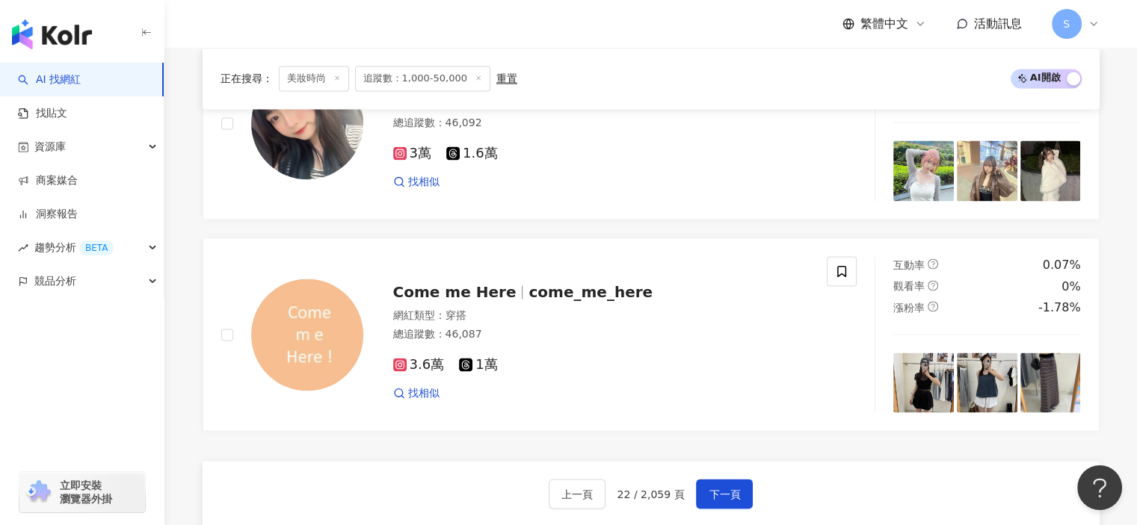
scroll to position [2777, 0]
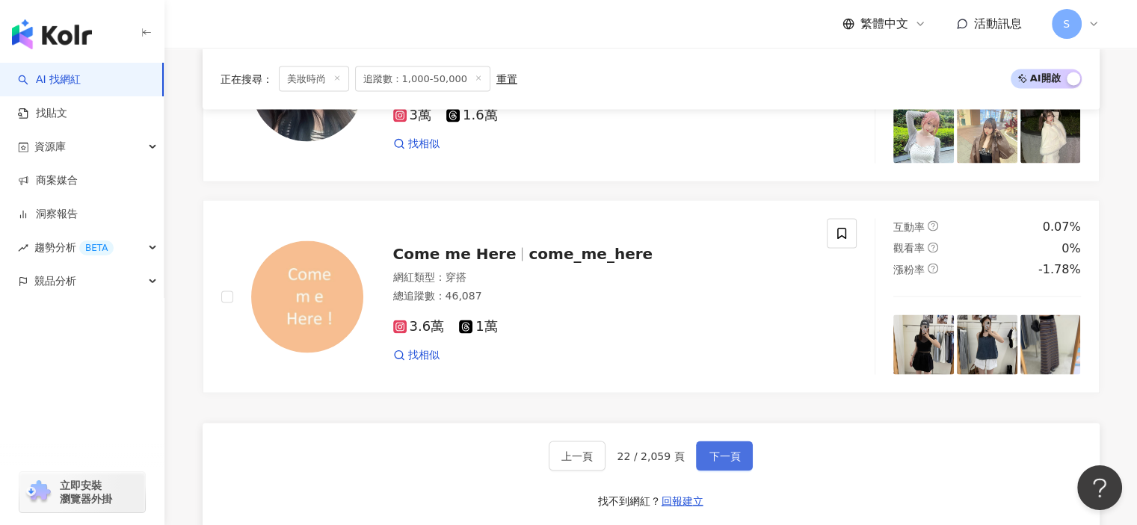
click at [716, 460] on span "下一頁" at bounding box center [724, 456] width 31 height 12
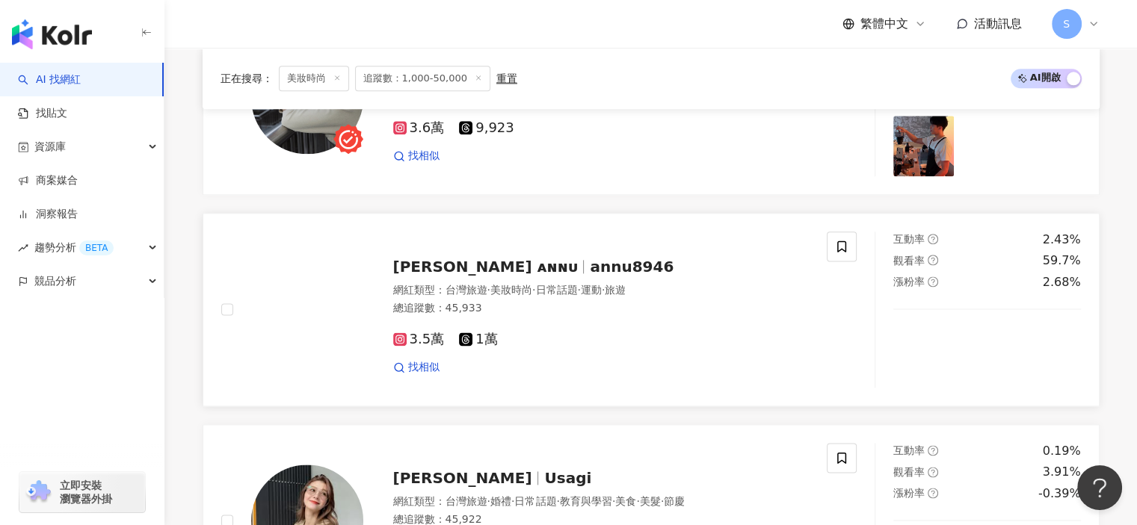
scroll to position [1913, 0]
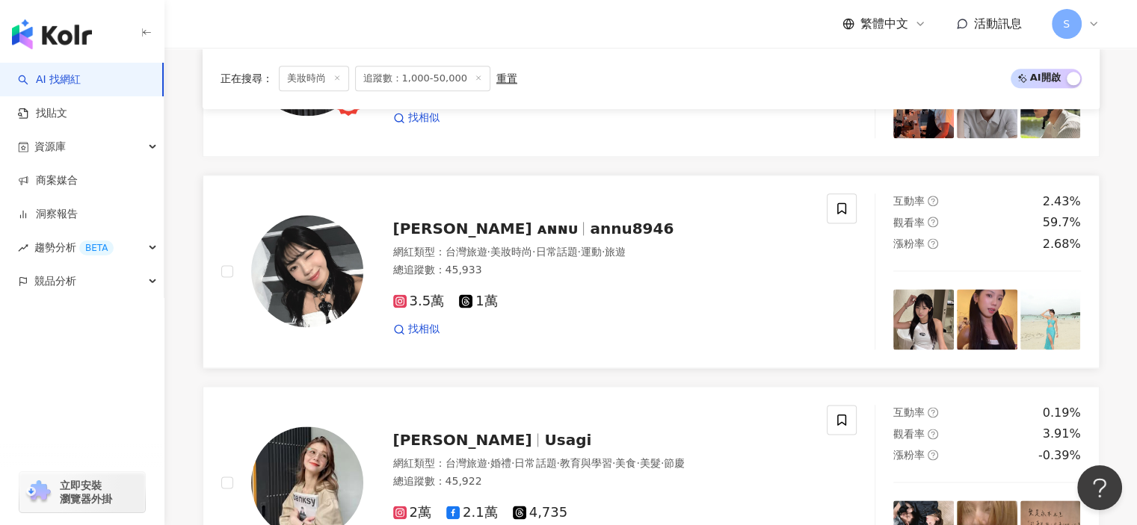
click at [978, 317] on img at bounding box center [987, 319] width 61 height 61
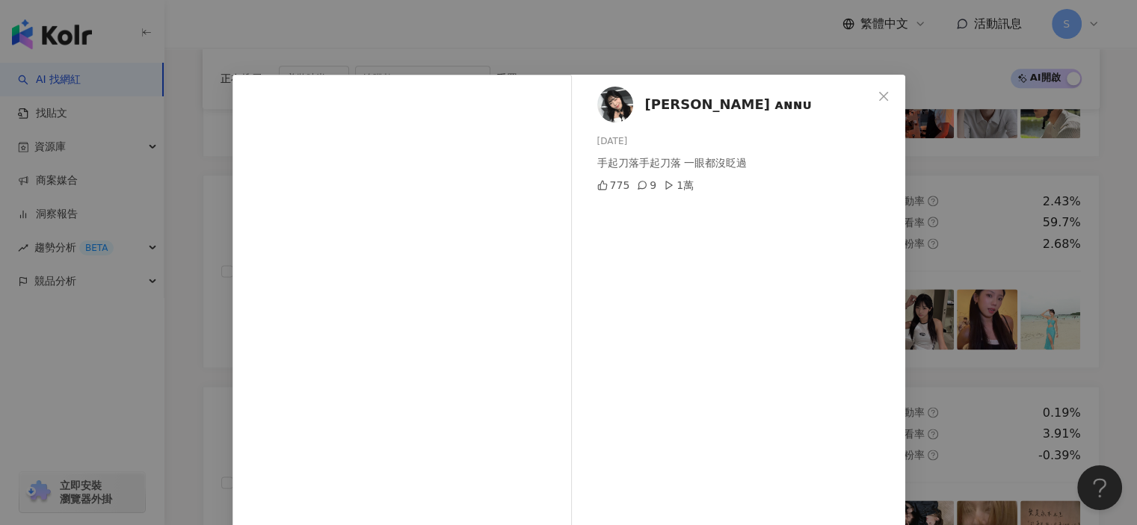
click at [965, 229] on div "安 汝 ᴀɴɴᴜ 2025/8/6 手起刀落手起刀落 一眼都沒眨過 775 9 1萬 查看原始貼文" at bounding box center [568, 262] width 1137 height 525
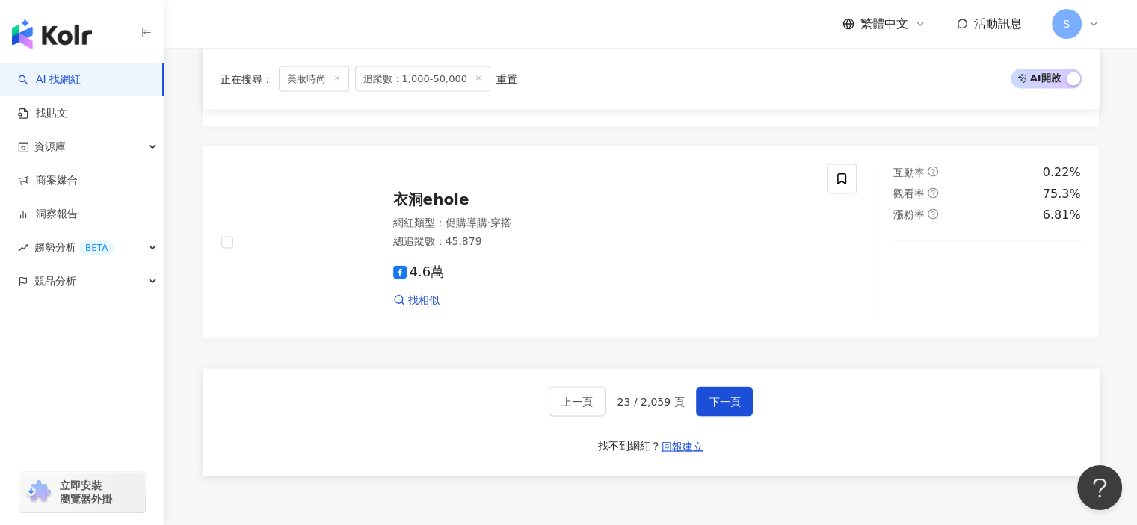
scroll to position [2949, 0]
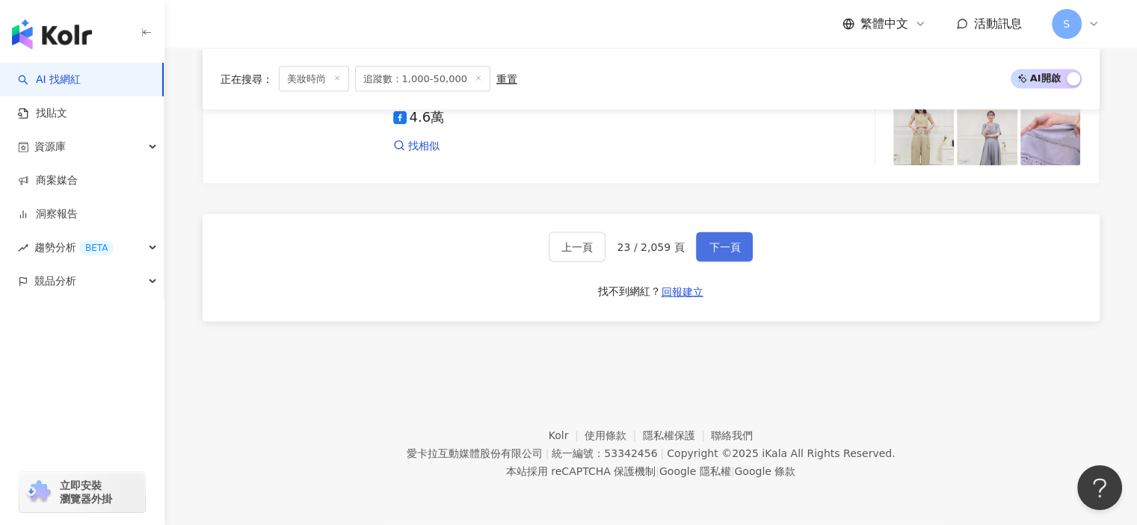
click at [721, 253] on span "下一頁" at bounding box center [724, 247] width 31 height 12
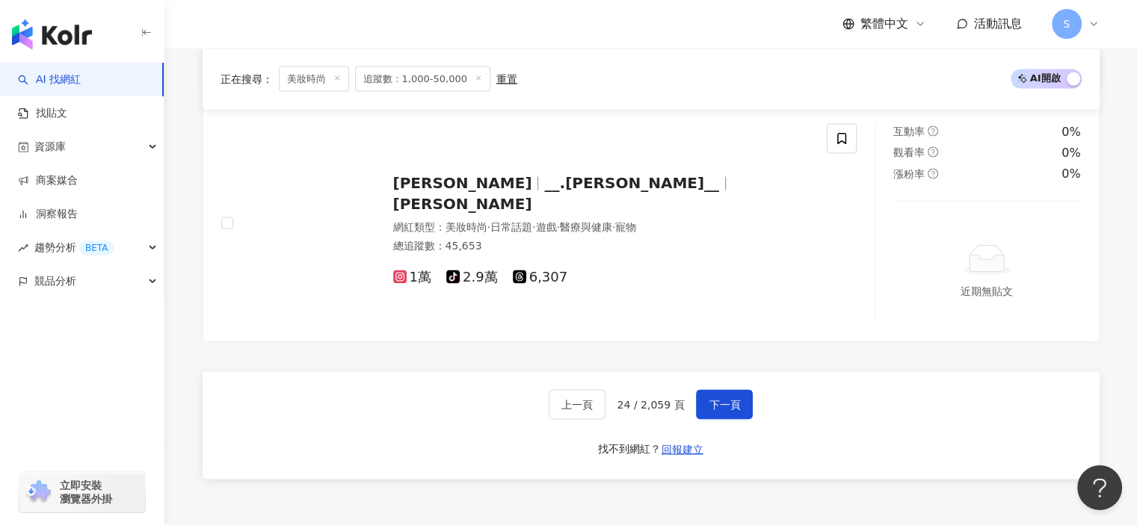
scroll to position [3067, 0]
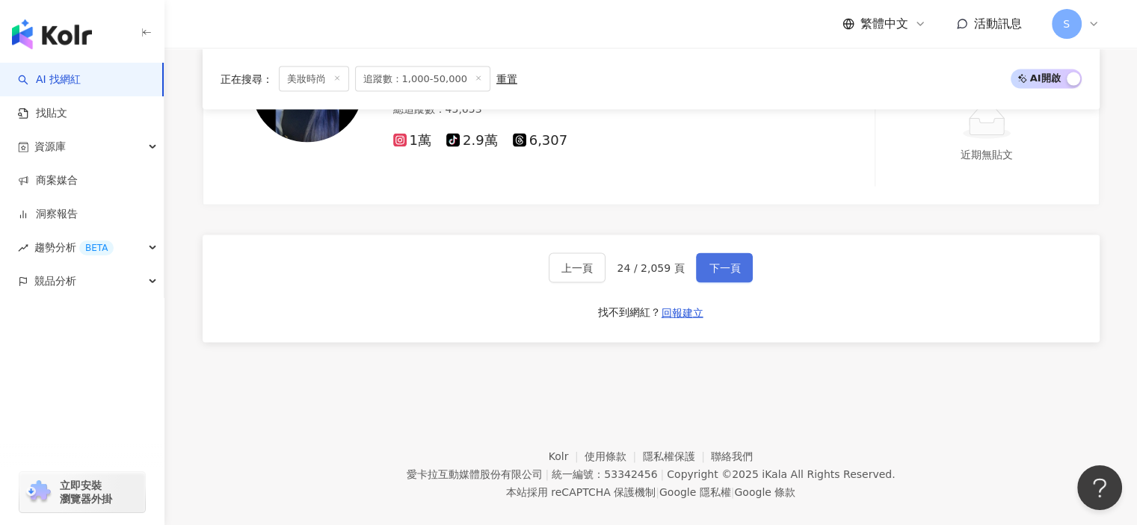
click at [734, 255] on button "下一頁" at bounding box center [724, 268] width 57 height 30
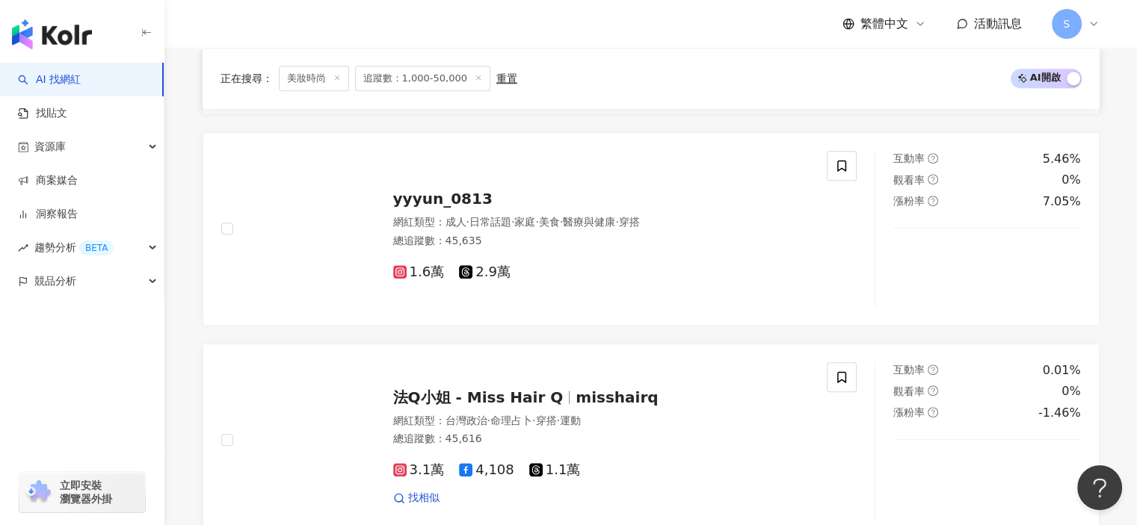
scroll to position [2949, 0]
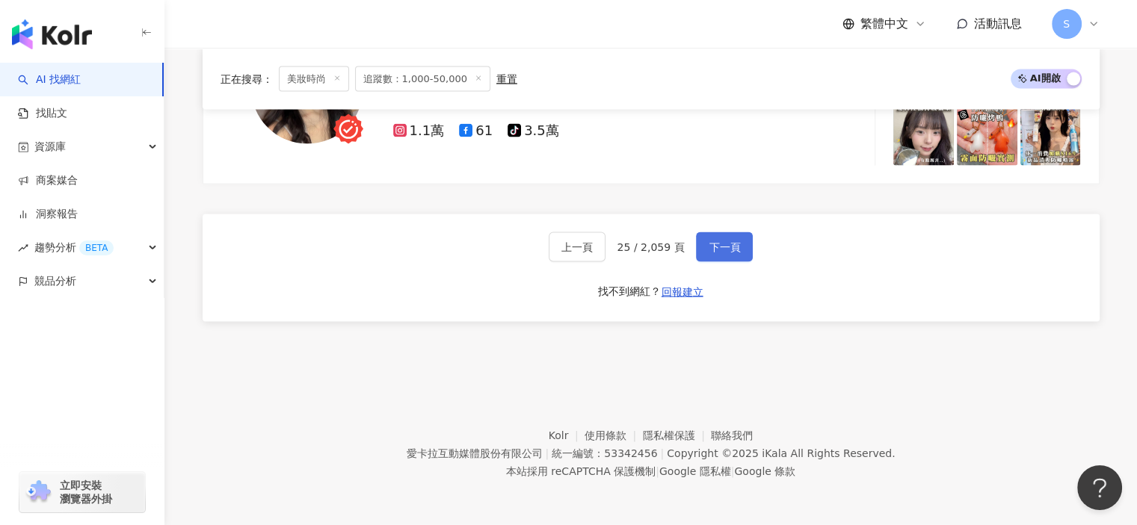
click at [738, 249] on button "下一頁" at bounding box center [724, 247] width 57 height 30
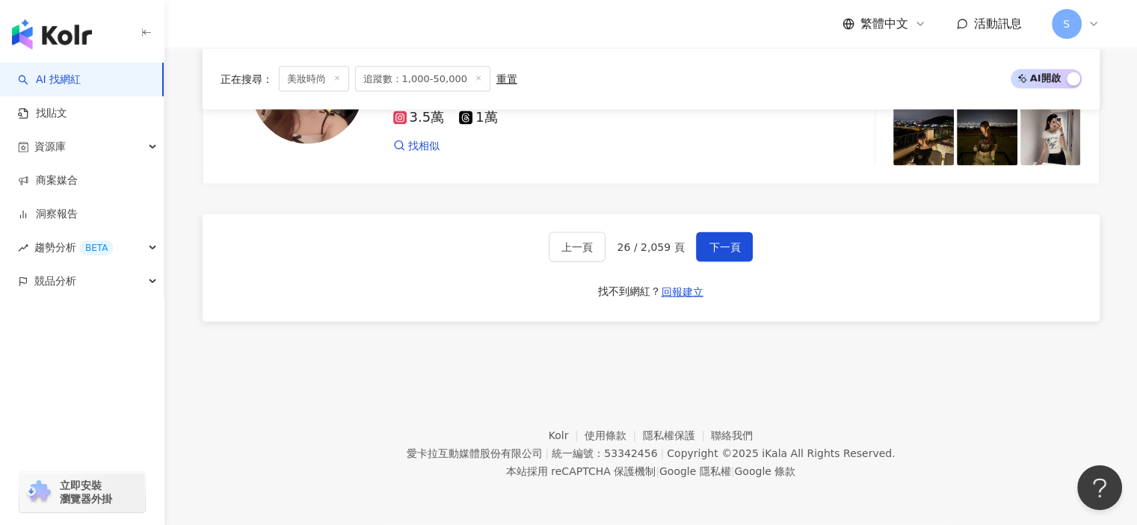
click at [716, 241] on span "下一頁" at bounding box center [724, 247] width 31 height 12
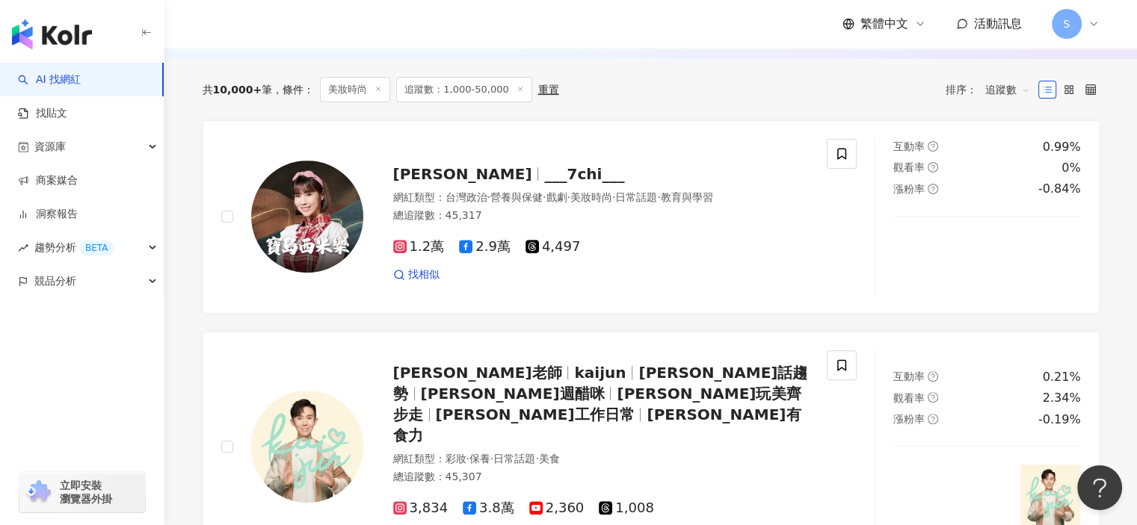
scroll to position [301, 0]
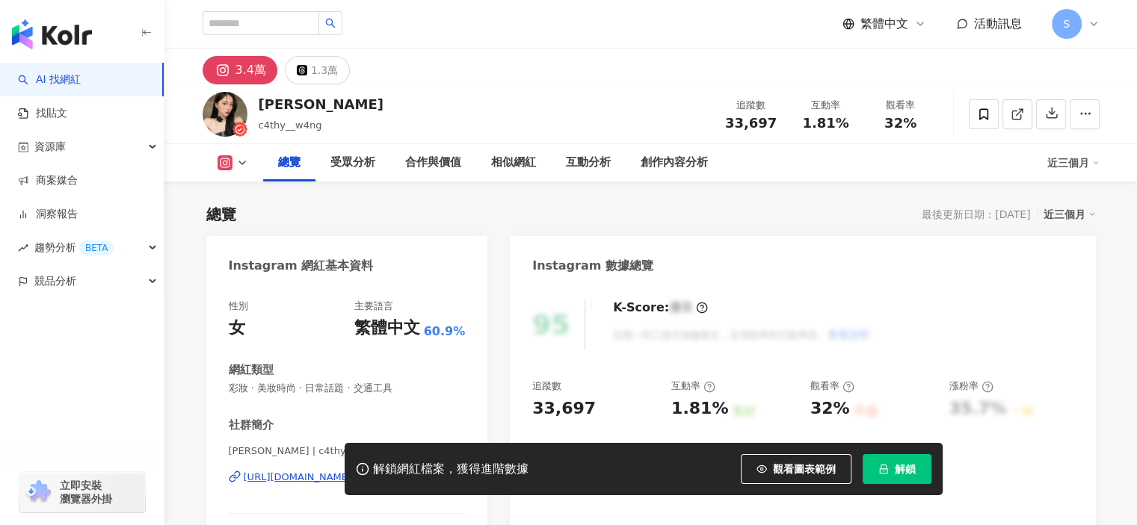
scroll to position [149, 0]
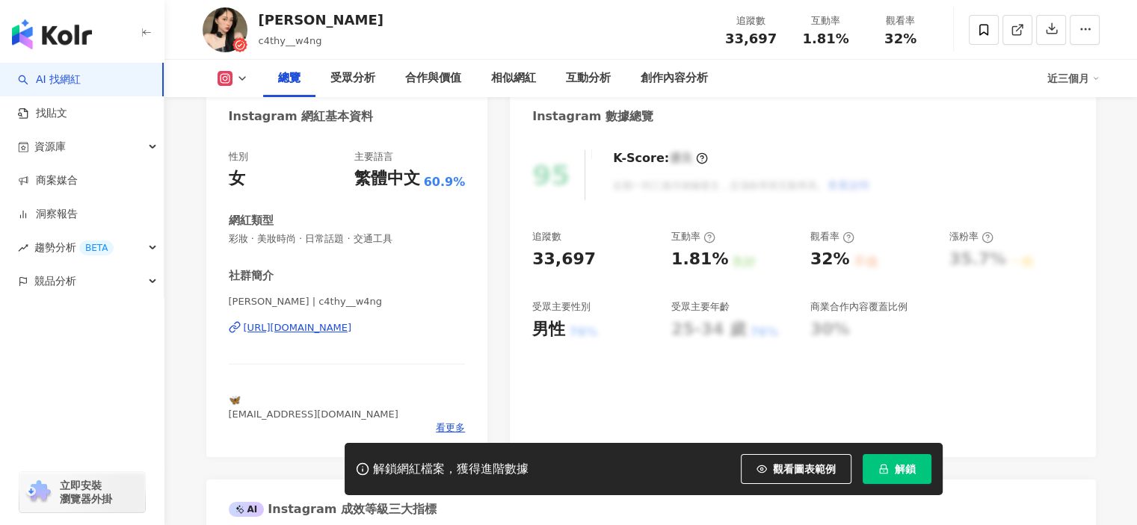
click at [352, 330] on div "[URL][DOMAIN_NAME]" at bounding box center [298, 327] width 108 height 13
